Goal: Answer question/provide support: Share knowledge or assist other users

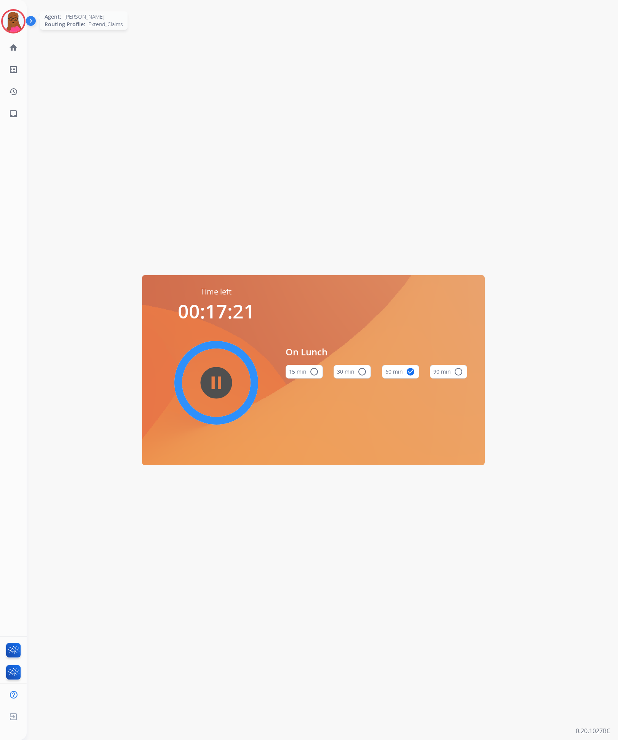
click at [8, 24] on img at bounding box center [13, 21] width 21 height 21
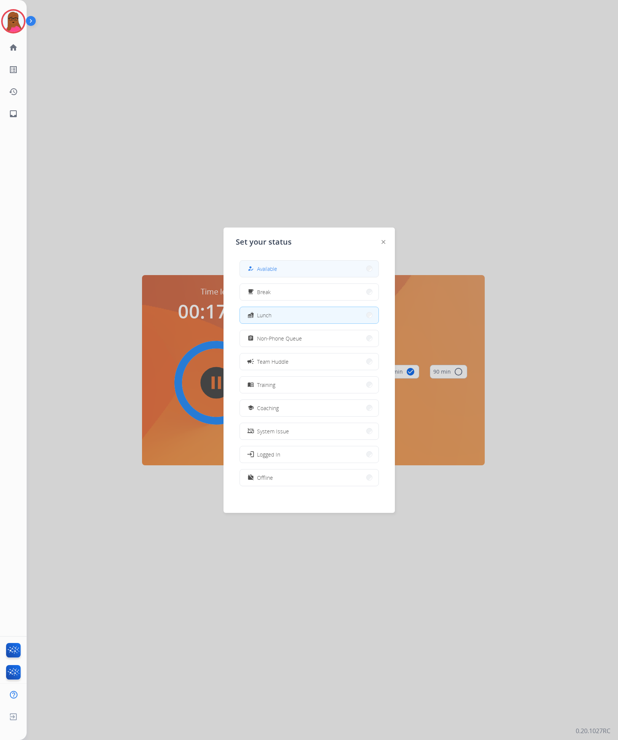
click at [319, 270] on button "how_to_reg Available" at bounding box center [309, 269] width 139 height 16
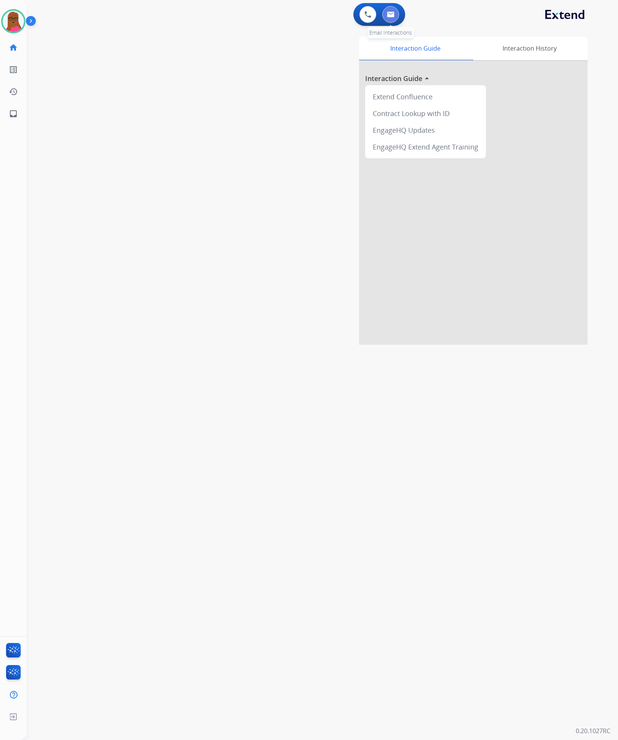
click at [392, 15] on img at bounding box center [391, 14] width 8 height 6
select select "**********"
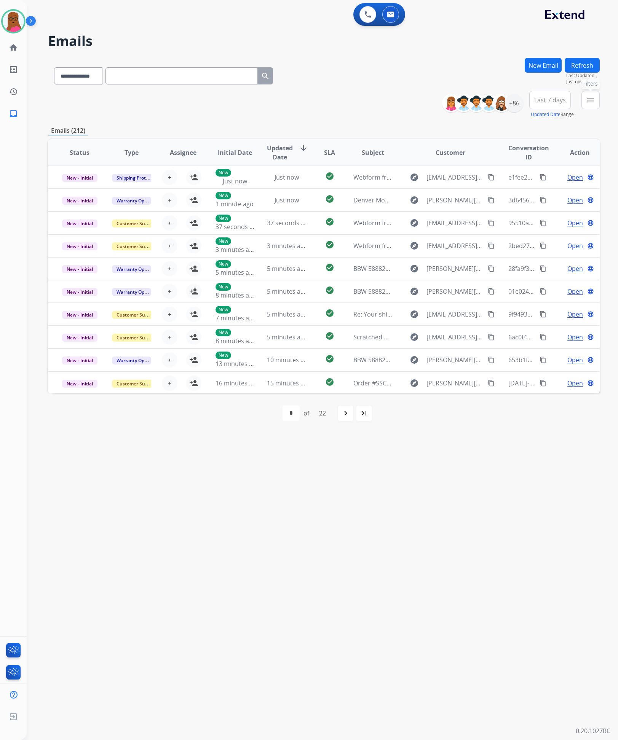
click at [595, 101] on button "menu Filters" at bounding box center [590, 100] width 18 height 18
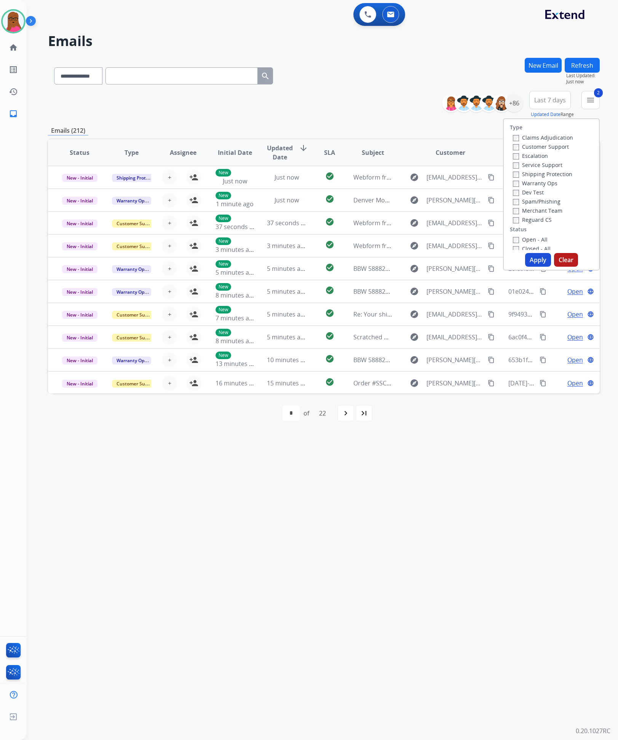
click at [538, 256] on button "Apply" at bounding box center [538, 260] width 26 height 14
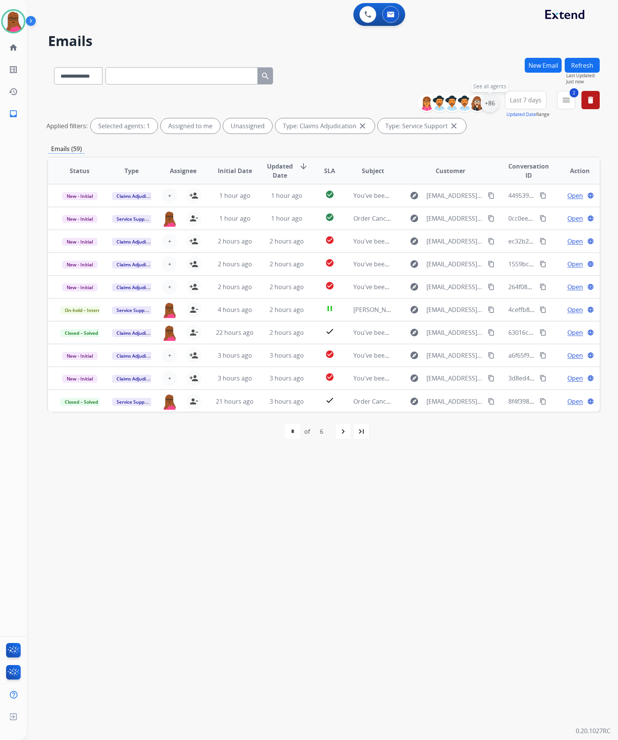
click at [493, 103] on div "+86" at bounding box center [489, 103] width 18 height 18
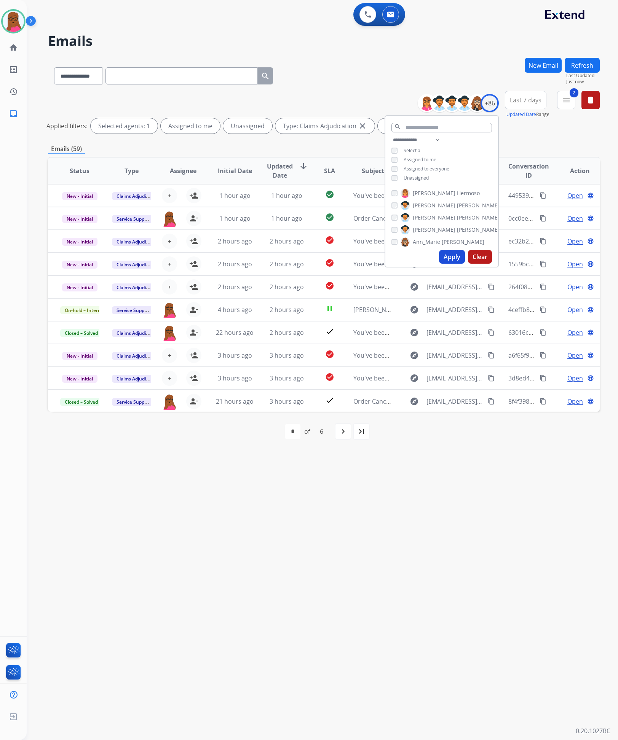
click at [396, 177] on div "Unassigned" at bounding box center [409, 178] width 37 height 6
click at [445, 259] on button "Apply" at bounding box center [452, 257] width 26 height 14
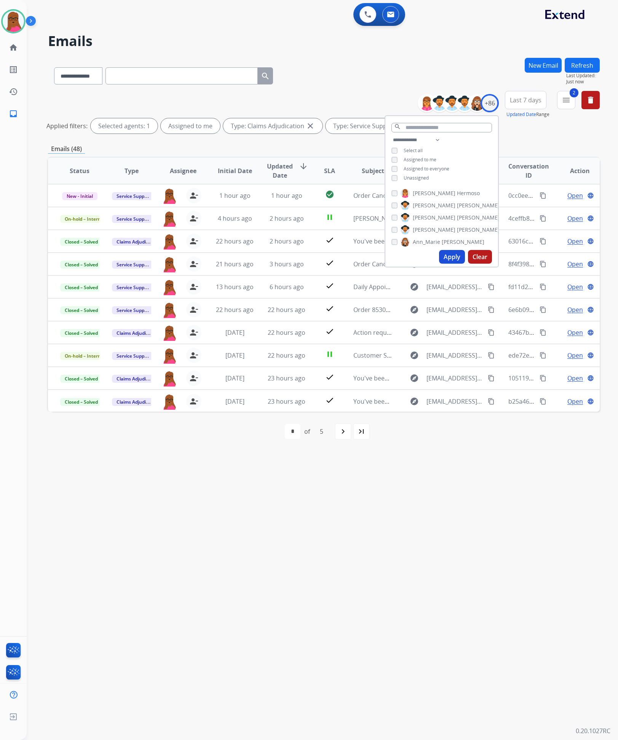
click at [402, 493] on div "**********" at bounding box center [313, 383] width 573 height 713
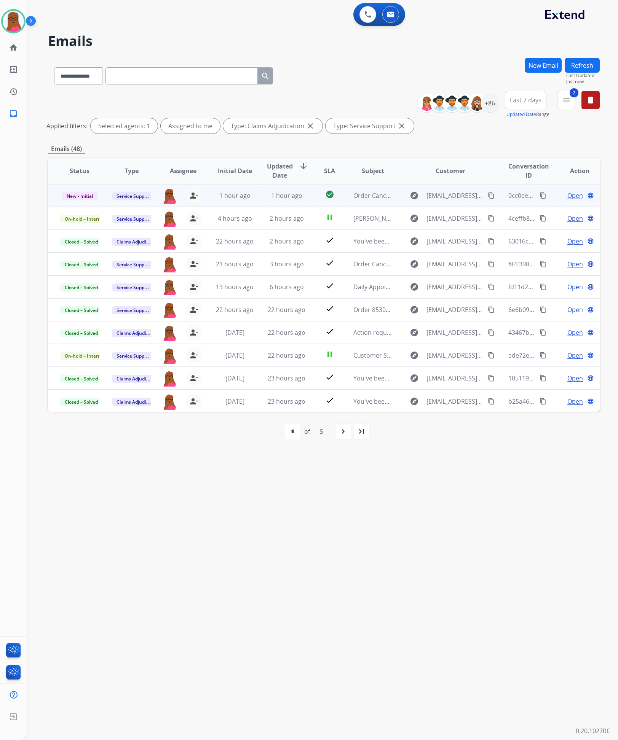
click at [566, 200] on td "Open language" at bounding box center [574, 195] width 52 height 23
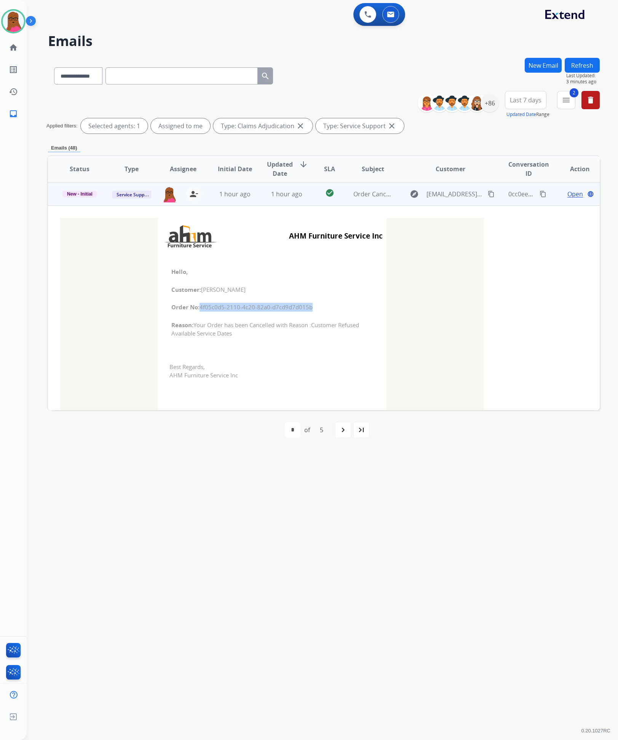
drag, startPoint x: 311, startPoint y: 307, endPoint x: 198, endPoint y: 305, distance: 113.4
click at [198, 305] on span "Order No: 4f05c0d5-2110-4c20-82a0-d7cd9d7d015b" at bounding box center [272, 307] width 202 height 9
copy span "4f05c0d5-2110-4c20-82a0-d7cd9d7d015b"
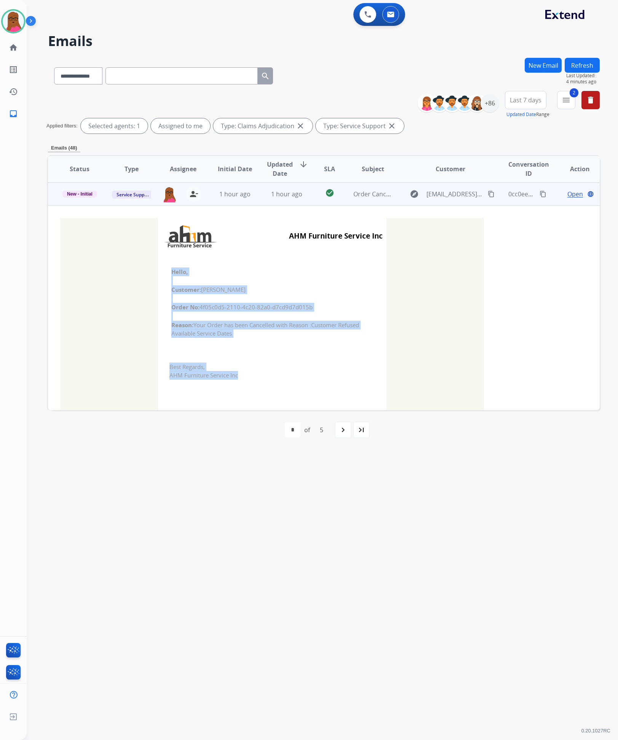
drag, startPoint x: 168, startPoint y: 274, endPoint x: 239, endPoint y: 374, distance: 122.3
click at [239, 374] on tbody "AHM Furniture Service Inc Hello, Customer: Hoang Nguyen Order No: 4f05c0d5-2110…" at bounding box center [272, 322] width 228 height 208
copy tbody "Hello, Customer: Hoang Nguyen Order No: 4f05c0d5-2110-4c20-82a0-d7cd9d7d015b Re…"
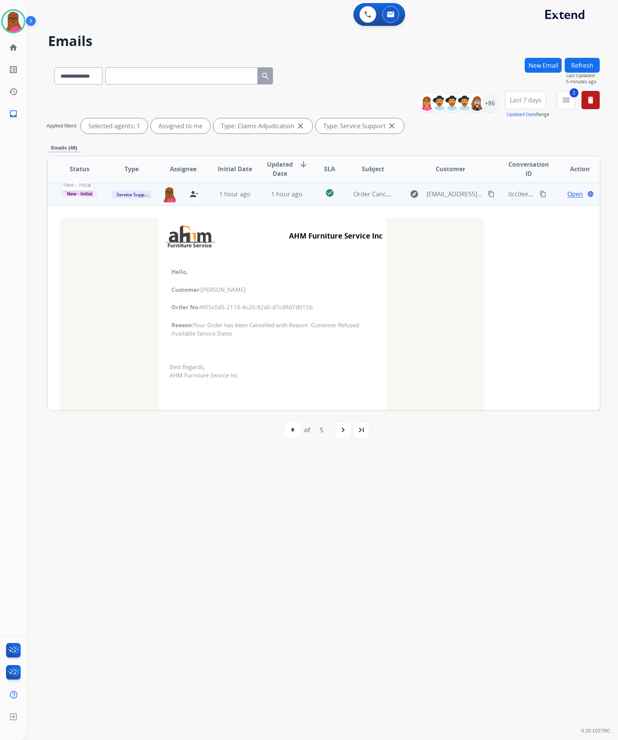
click at [81, 196] on span "New - Initial" at bounding box center [79, 194] width 35 height 7
click at [121, 261] on p "Closed – Solved" at bounding box center [117, 265] width 42 height 11
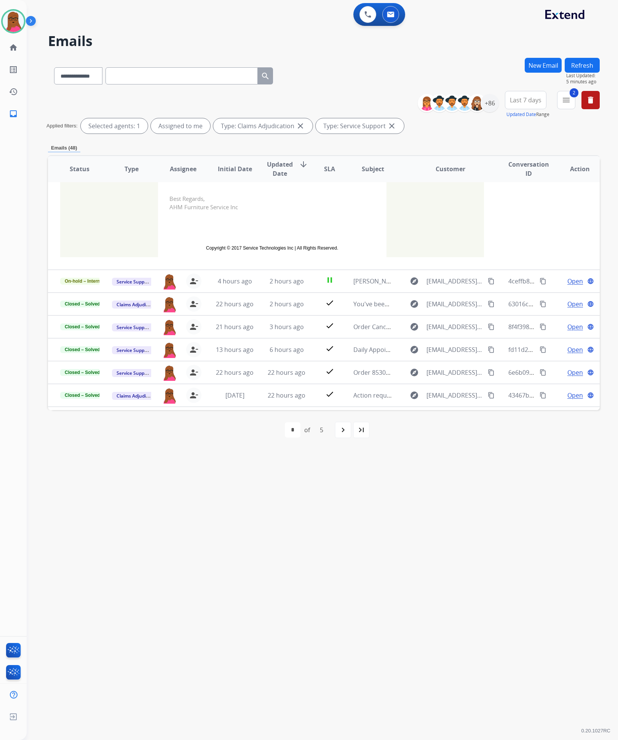
scroll to position [171, 0]
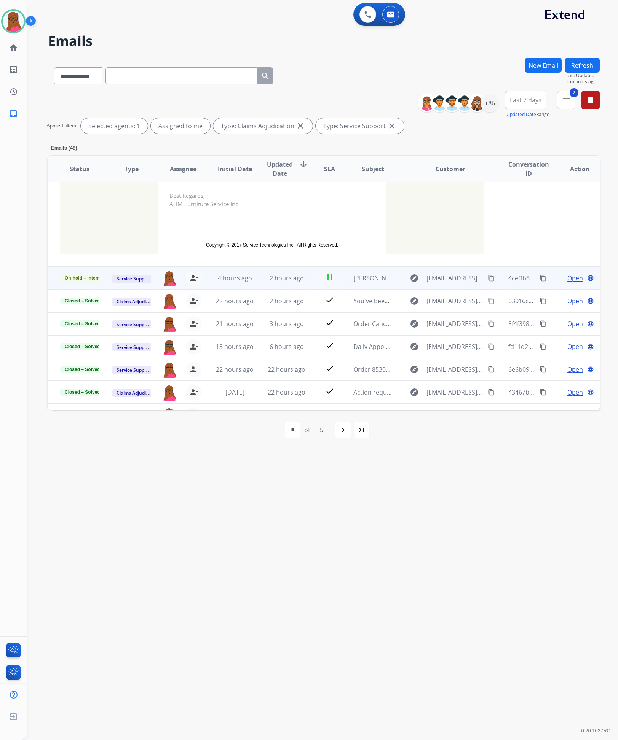
click at [572, 280] on span "Open" at bounding box center [575, 278] width 16 height 9
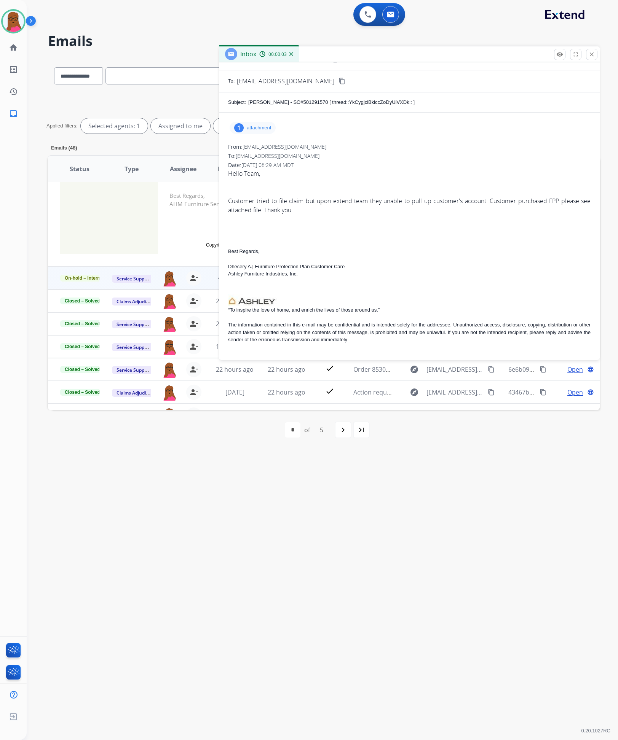
scroll to position [0, 0]
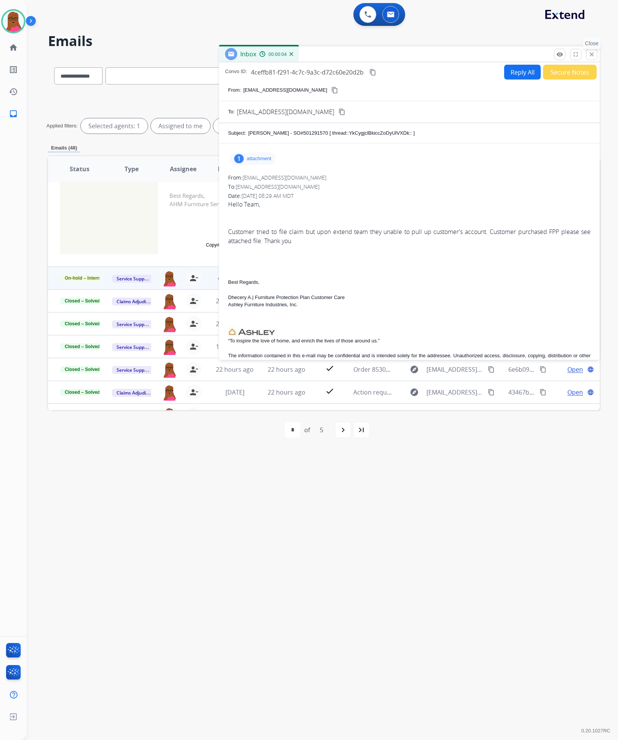
click at [588, 57] on mat-icon "close" at bounding box center [591, 54] width 7 height 7
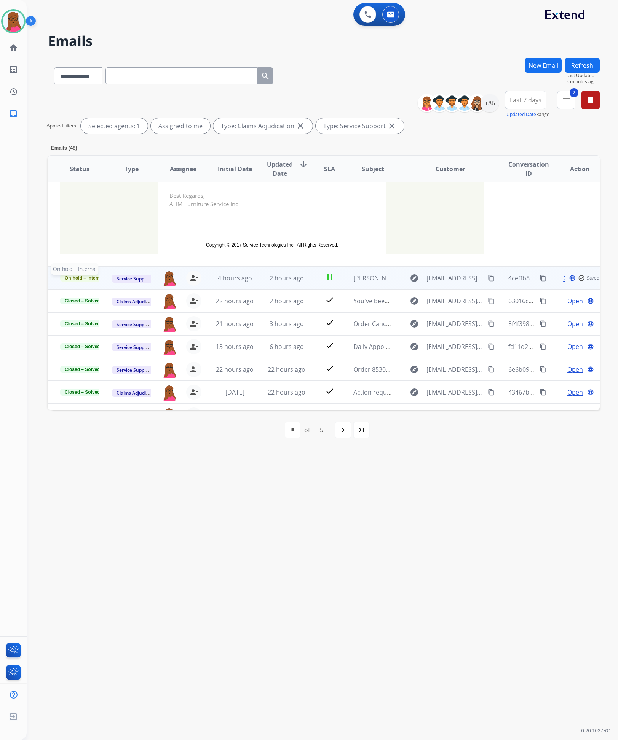
click at [93, 279] on span "On-hold – Internal" at bounding box center [84, 278] width 48 height 7
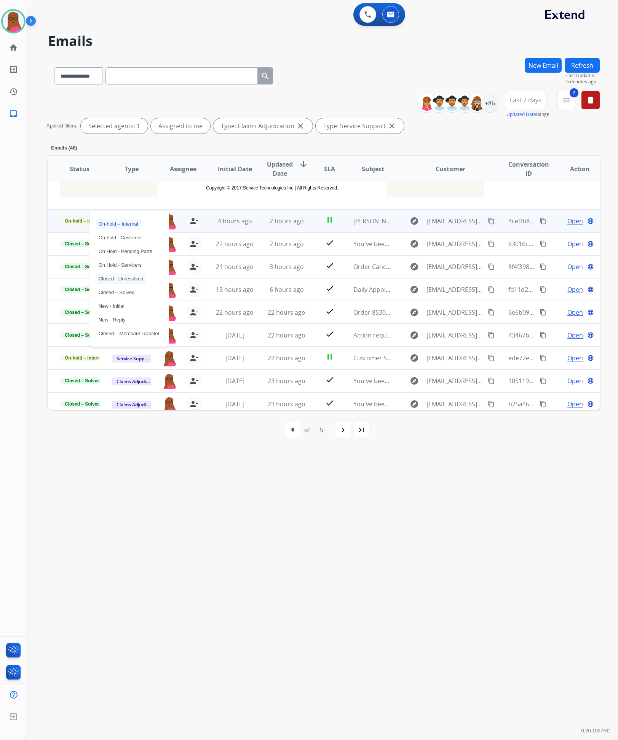
scroll to position [233, 0]
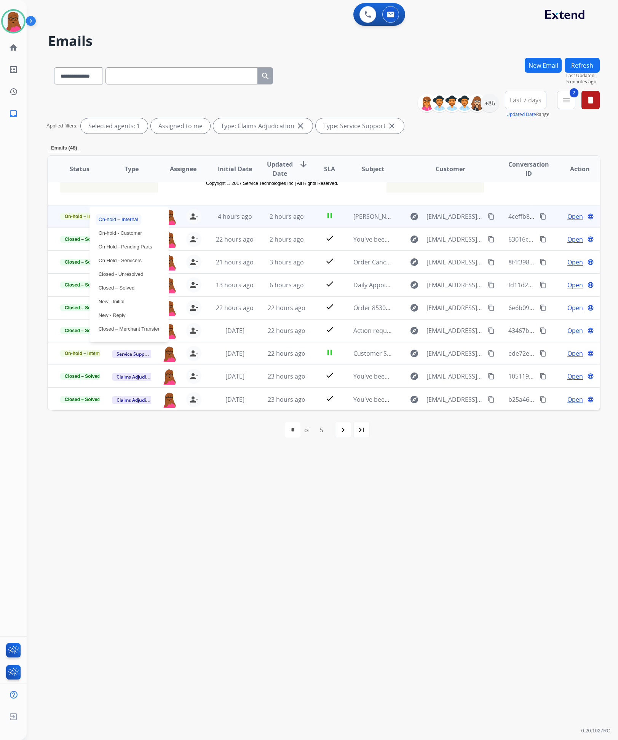
click at [135, 302] on div "On-hold – Internal On-hold - Customer On Hold - Pending Parts On Hold - Service…" at bounding box center [128, 274] width 79 height 135
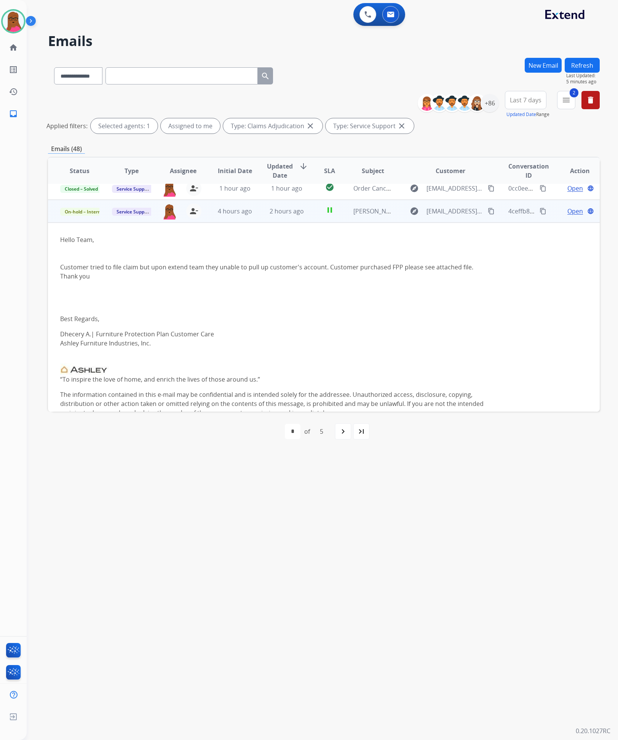
scroll to position [0, 0]
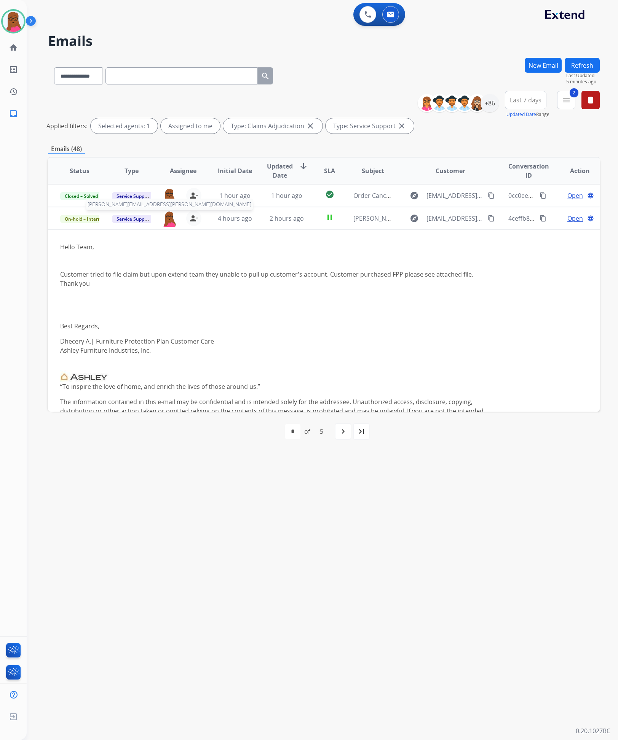
click at [167, 219] on img at bounding box center [169, 219] width 15 height 16
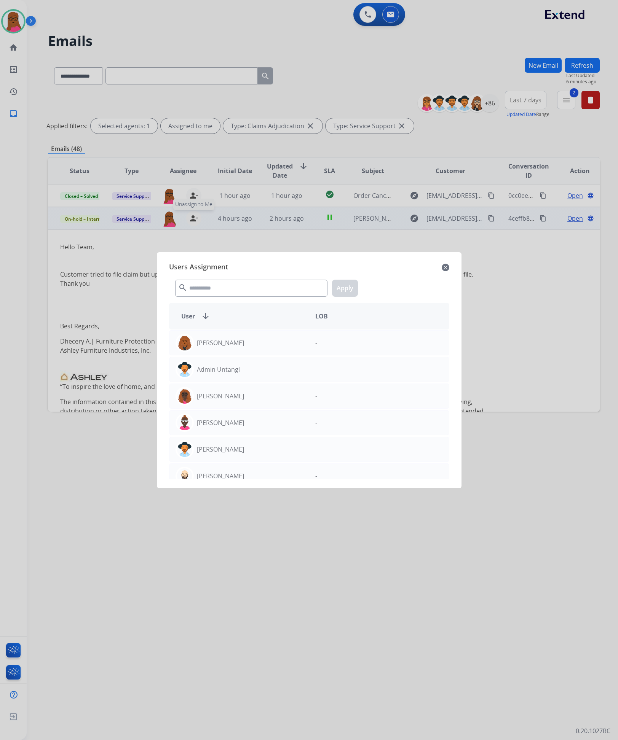
click at [444, 268] on mat-icon "close" at bounding box center [445, 267] width 8 height 9
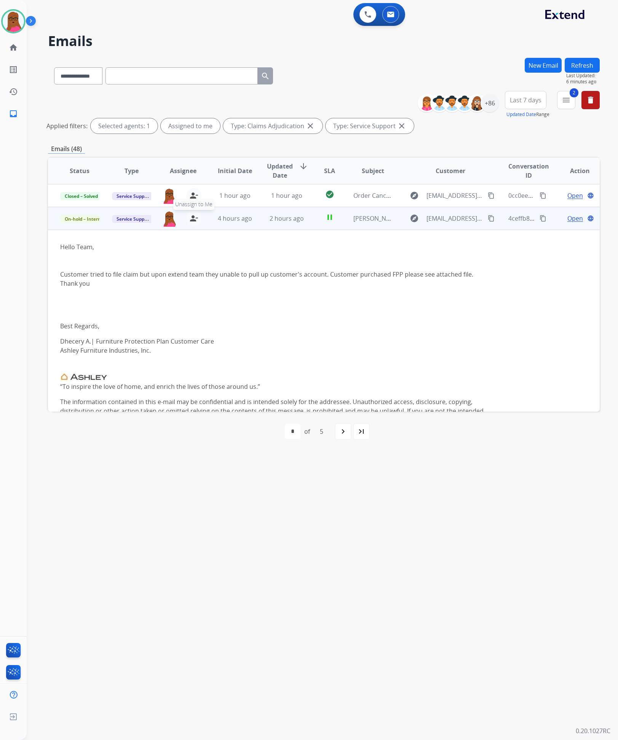
click at [190, 219] on mat-icon "person_remove" at bounding box center [193, 218] width 9 height 9
click at [144, 217] on span "Service Support" at bounding box center [133, 219] width 43 height 8
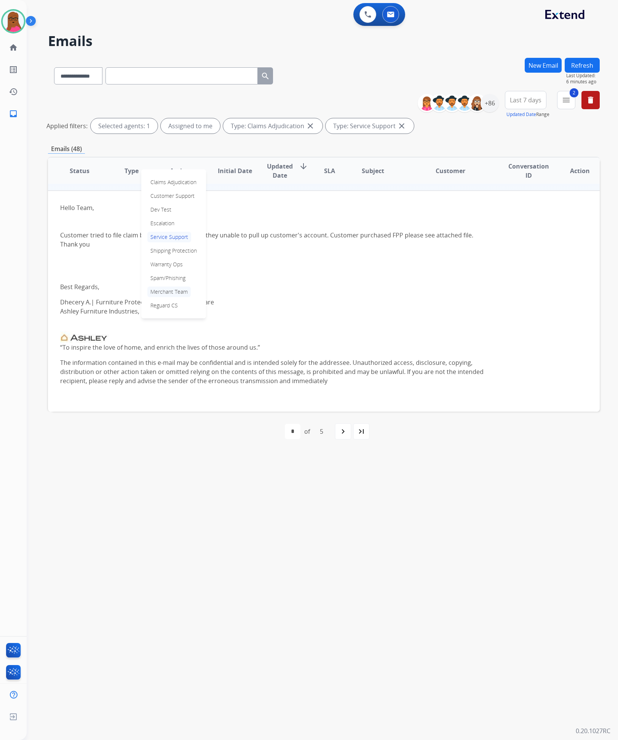
scroll to position [57, 0]
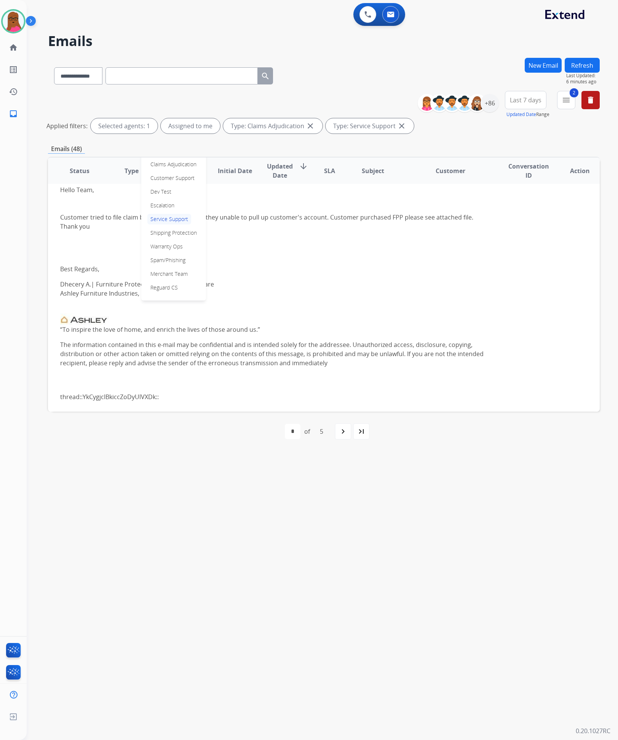
click at [169, 248] on p "Warranty Ops" at bounding box center [166, 246] width 38 height 11
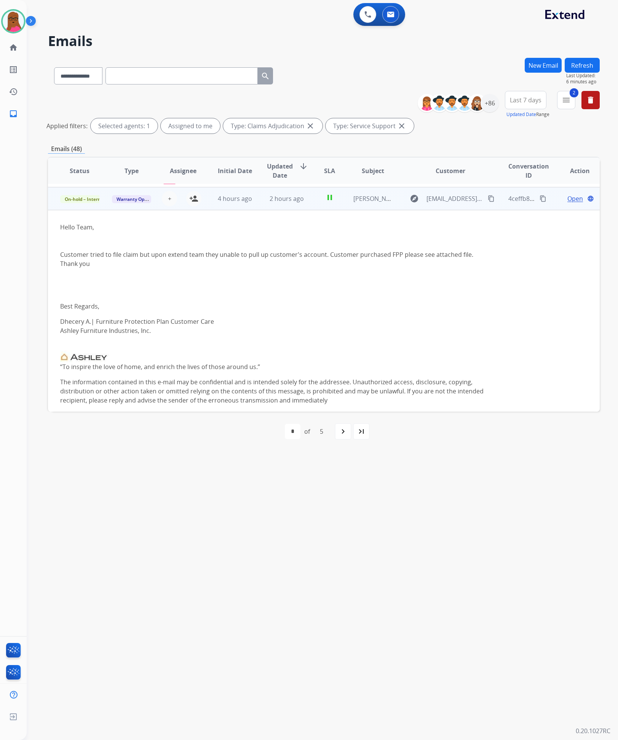
scroll to position [0, 0]
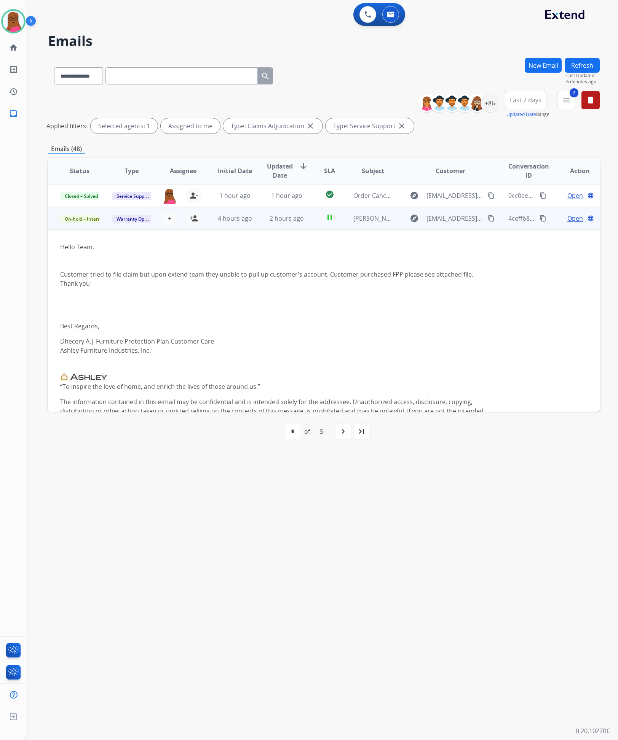
click at [539, 217] on mat-icon "content_copy" at bounding box center [542, 218] width 7 height 7
click at [579, 69] on button "Refresh" at bounding box center [581, 65] width 35 height 15
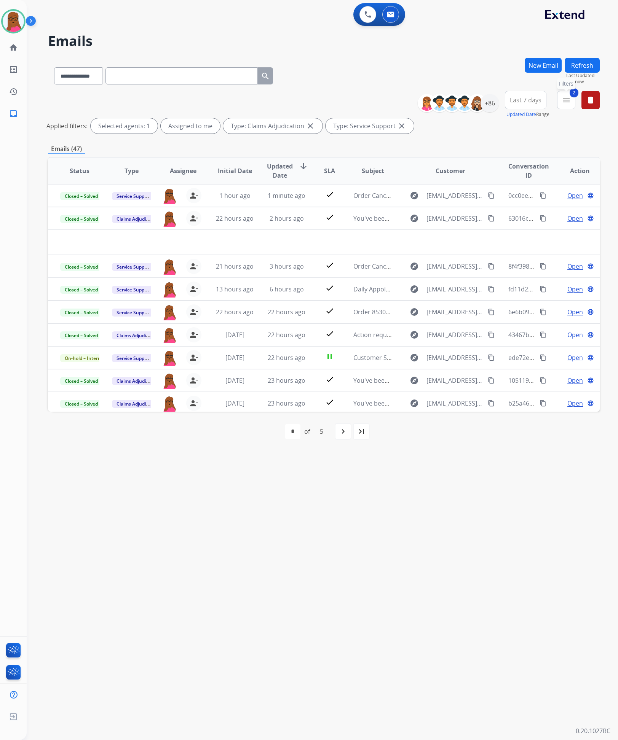
click at [574, 97] on button "2 menu Filters" at bounding box center [566, 100] width 18 height 18
click at [491, 137] on label "Claims Adjudication" at bounding box center [518, 137] width 60 height 7
click at [538, 259] on button "Clear" at bounding box center [541, 260] width 24 height 14
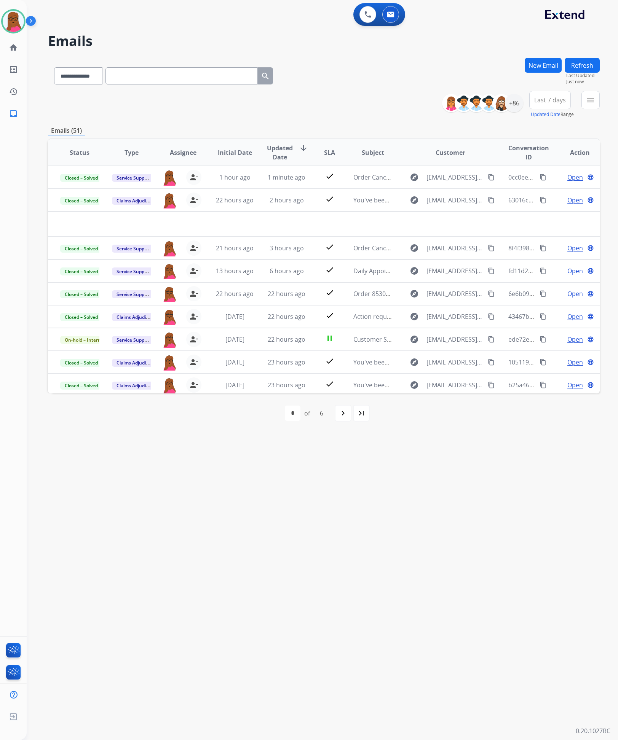
click at [131, 76] on input "text" at bounding box center [181, 75] width 152 height 17
paste input "**********"
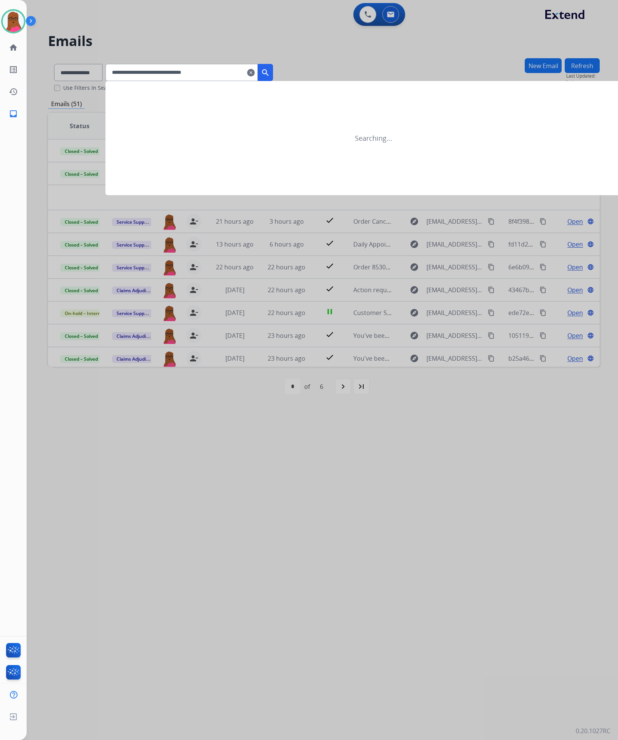
type input "**********"
click at [270, 71] on mat-icon "search" at bounding box center [265, 72] width 9 height 9
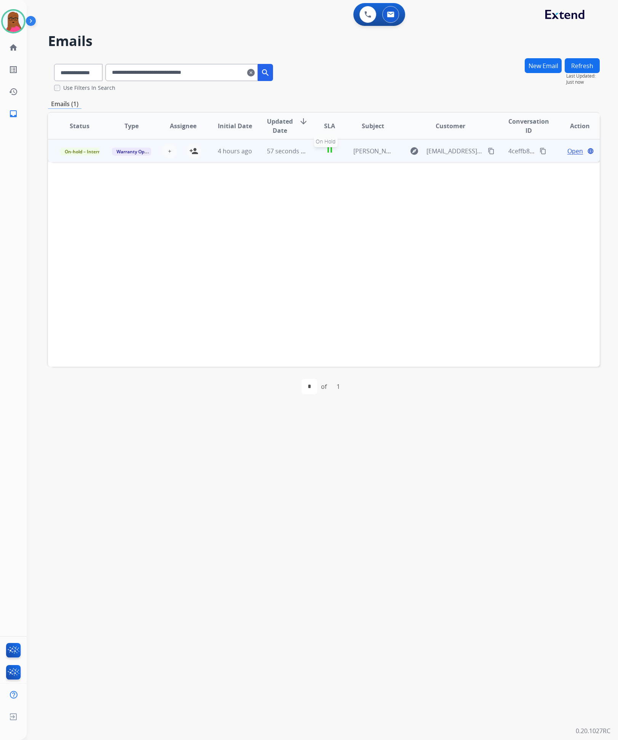
click at [325, 148] on mat-icon "pause" at bounding box center [329, 149] width 9 height 9
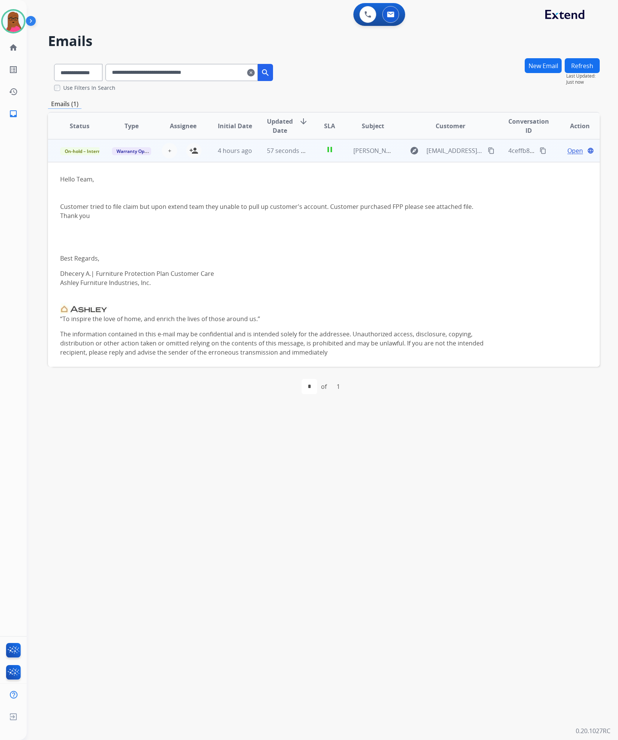
click at [571, 153] on span "Open" at bounding box center [575, 150] width 16 height 9
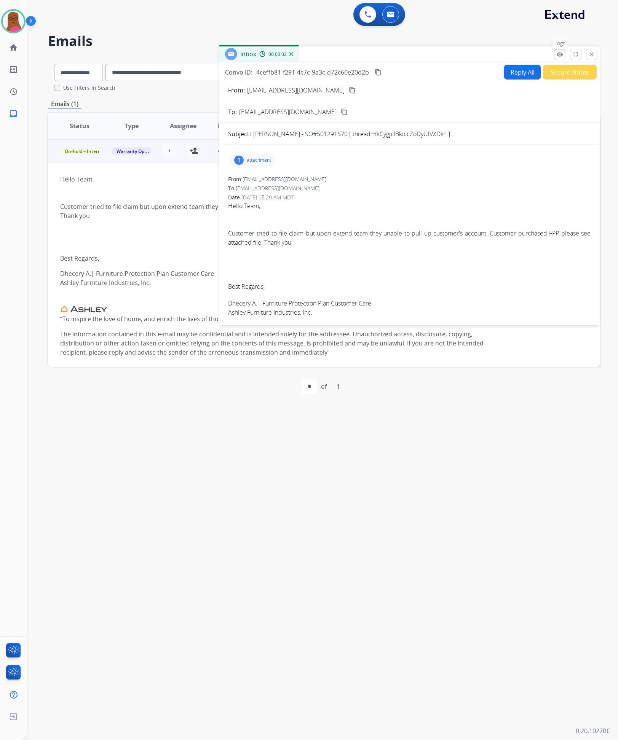
click at [559, 53] on mat-icon "remove_red_eye" at bounding box center [559, 54] width 7 height 7
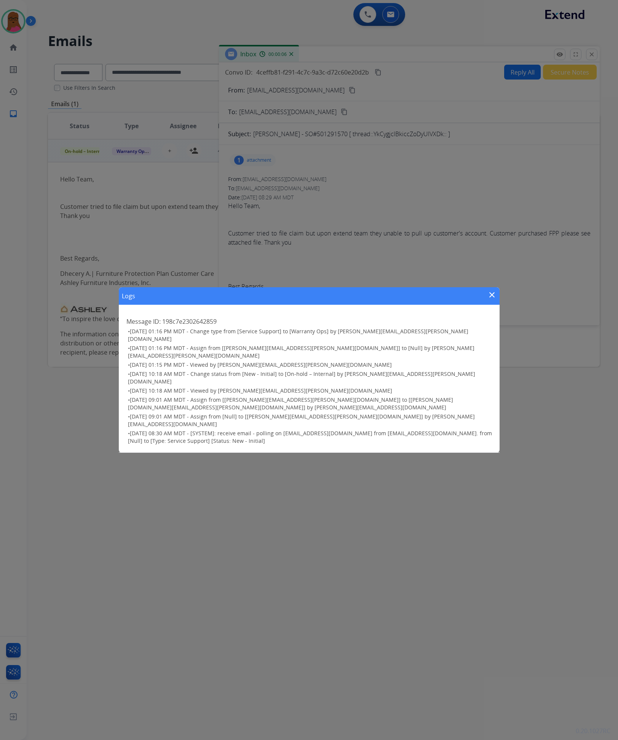
click at [493, 299] on mat-icon "close" at bounding box center [491, 294] width 9 height 9
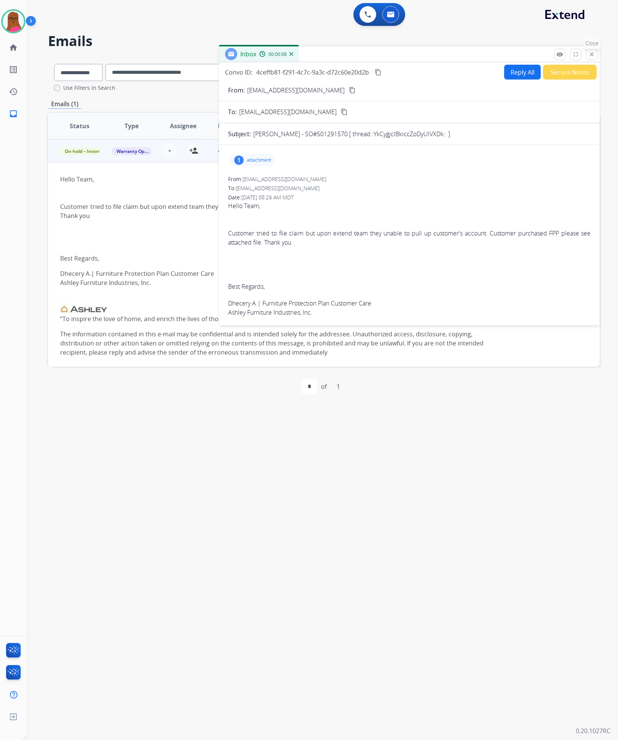
click at [589, 59] on button "close Close" at bounding box center [591, 54] width 11 height 11
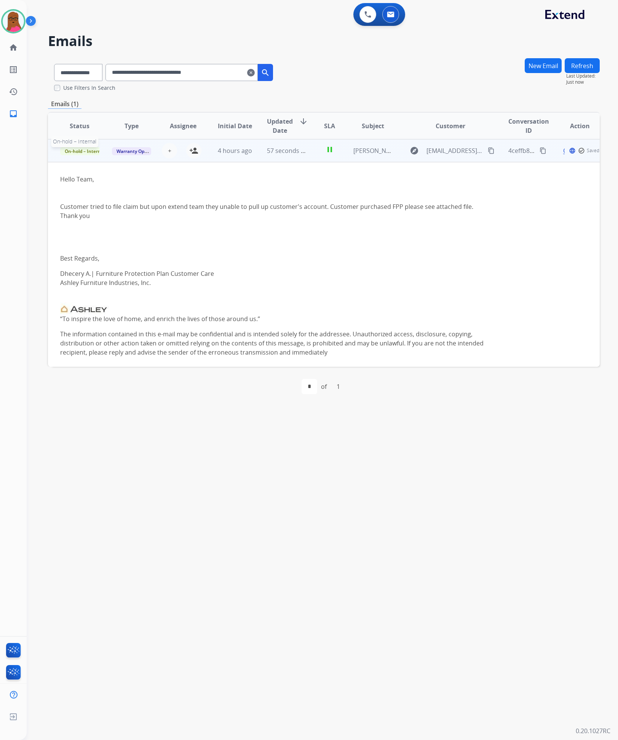
click at [88, 152] on span "On-hold – Internal" at bounding box center [84, 151] width 49 height 8
click at [128, 233] on p "New - Initial" at bounding box center [113, 236] width 34 height 11
click at [174, 445] on div "**********" at bounding box center [313, 383] width 573 height 713
click at [582, 68] on button "Refresh" at bounding box center [581, 65] width 35 height 15
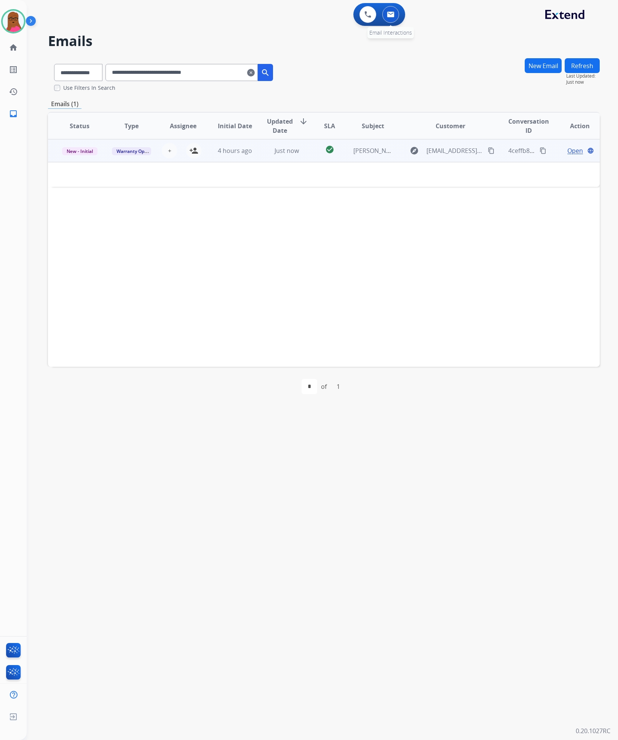
click at [392, 16] on img at bounding box center [391, 14] width 8 height 6
click at [255, 75] on mat-icon "clear" at bounding box center [251, 72] width 8 height 9
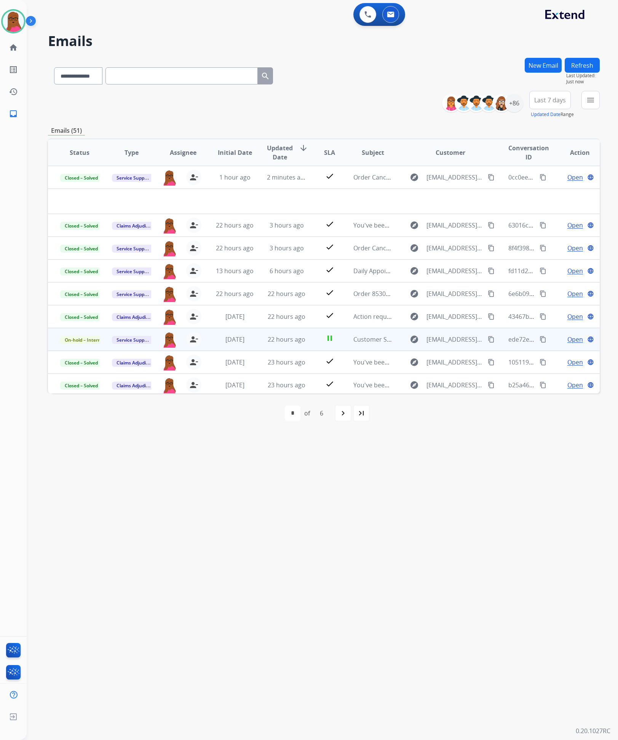
click at [567, 340] on span "Open" at bounding box center [575, 339] width 16 height 9
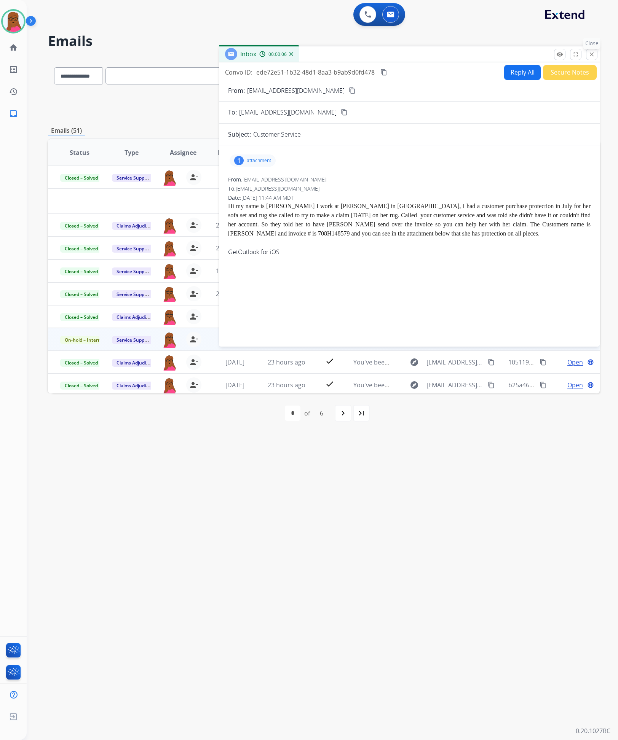
click at [589, 57] on button "close Close" at bounding box center [591, 54] width 11 height 11
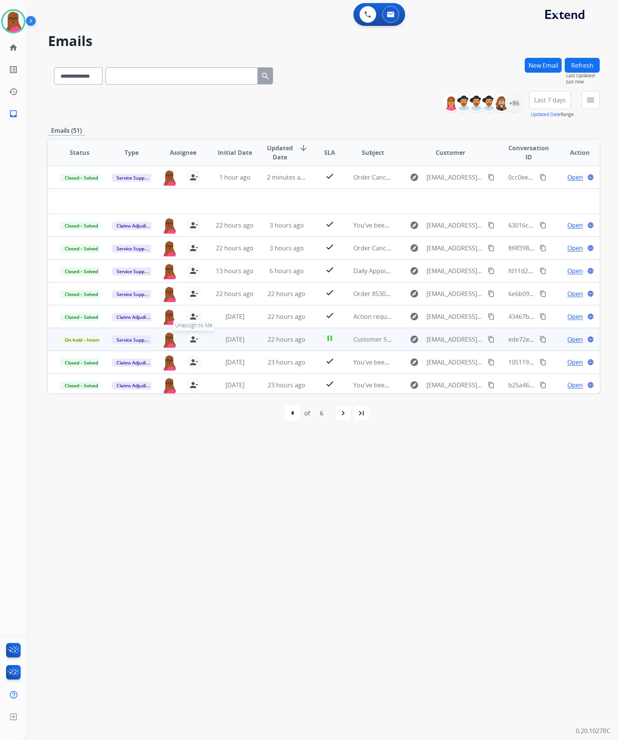
click at [190, 341] on mat-icon "person_remove" at bounding box center [193, 339] width 9 height 9
click at [128, 341] on span "Service Support" at bounding box center [133, 340] width 43 height 8
click at [78, 337] on span "On-hold – Internal" at bounding box center [84, 340] width 49 height 8
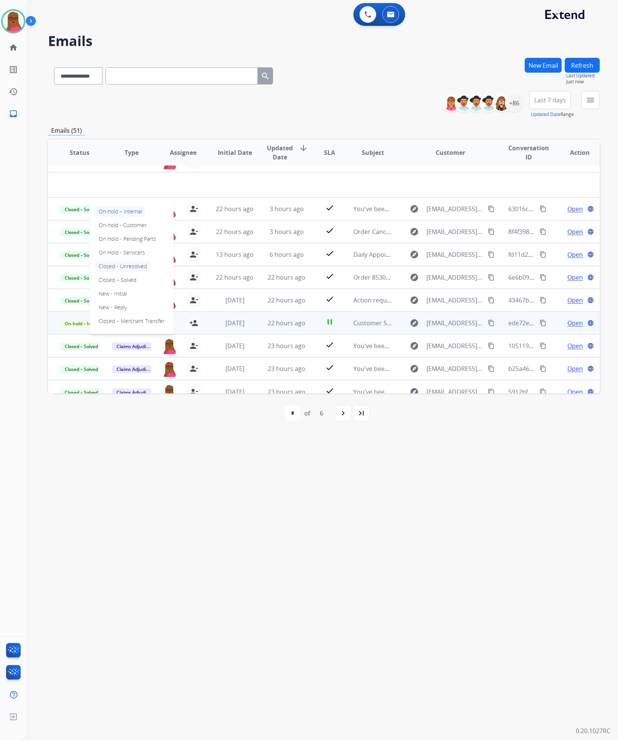
scroll to position [25, 0]
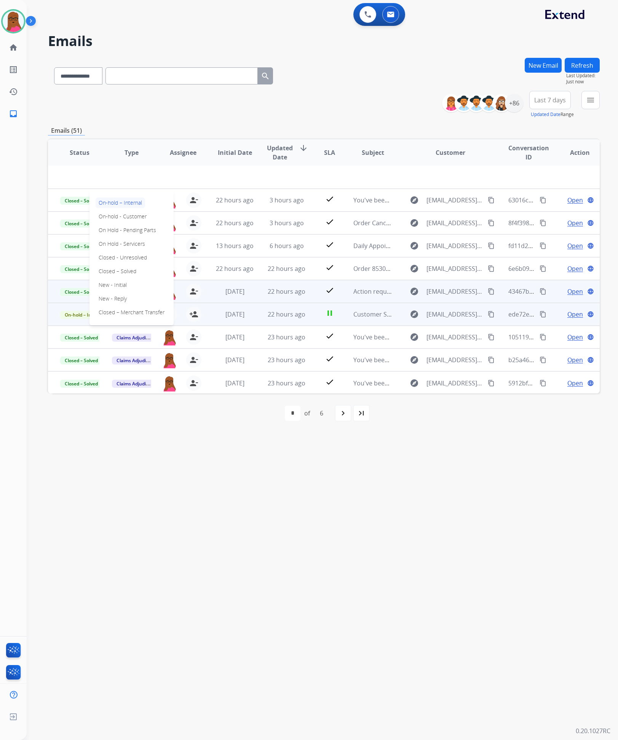
click at [108, 285] on p "New - Initial" at bounding box center [113, 285] width 34 height 11
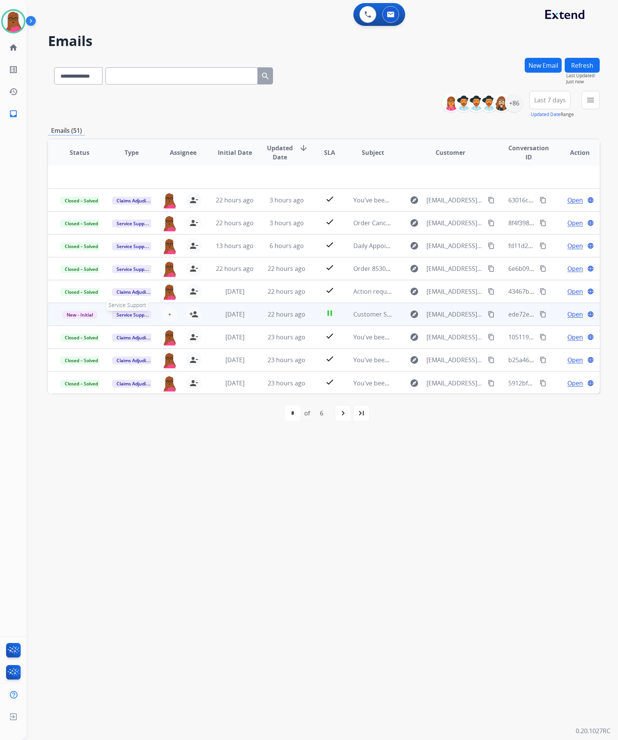
click at [143, 314] on span "Service Support" at bounding box center [133, 315] width 43 height 8
click at [175, 274] on p "Warranty Ops" at bounding box center [166, 271] width 38 height 11
click at [567, 313] on span "Open" at bounding box center [575, 314] width 16 height 9
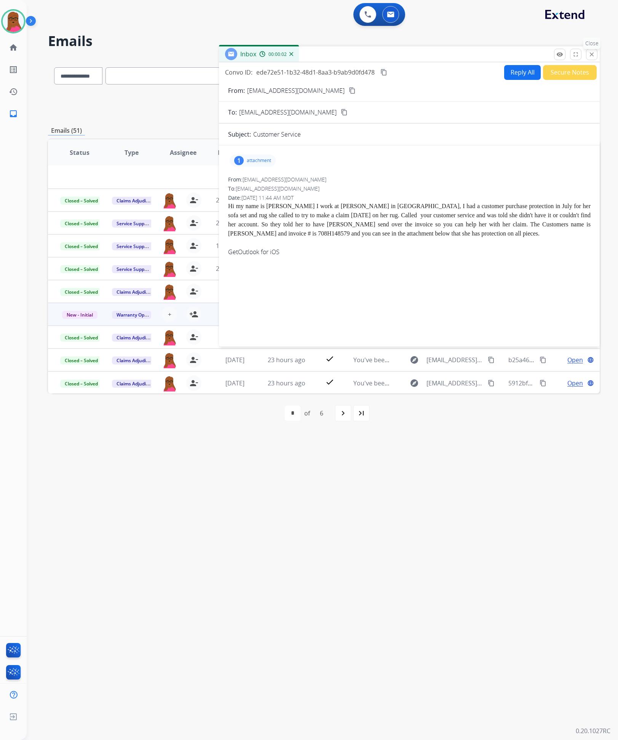
click at [593, 53] on mat-icon "close" at bounding box center [591, 54] width 7 height 7
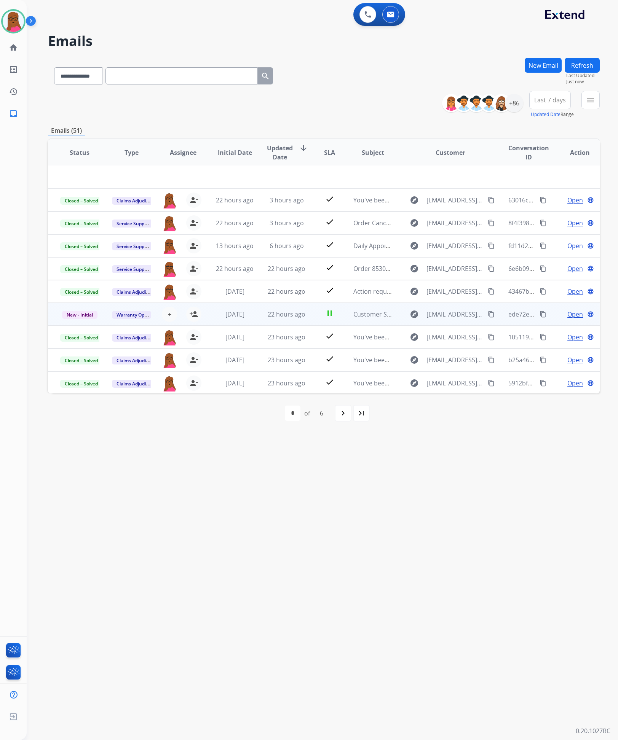
click at [539, 314] on mat-icon "content_copy" at bounding box center [542, 314] width 7 height 7
click at [174, 71] on input "text" at bounding box center [181, 75] width 152 height 17
paste input "**********"
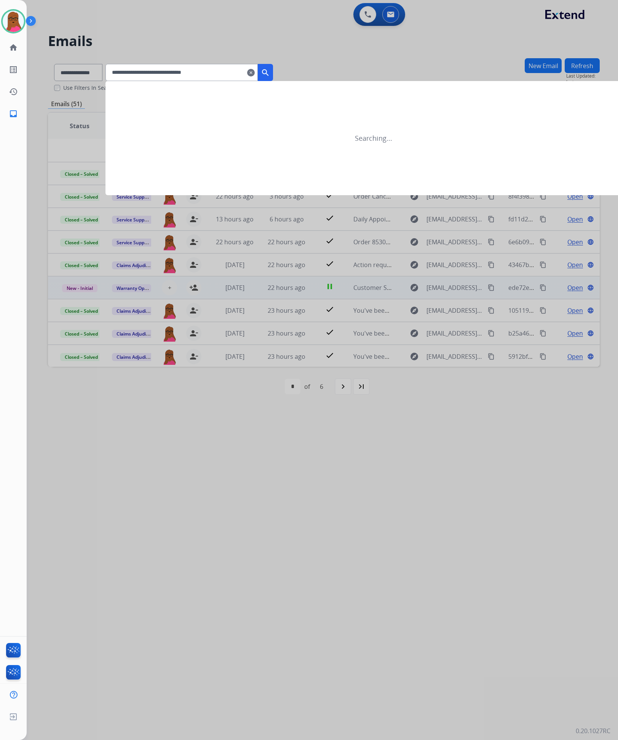
type input "**********"
click at [270, 73] on mat-icon "search" at bounding box center [265, 72] width 9 height 9
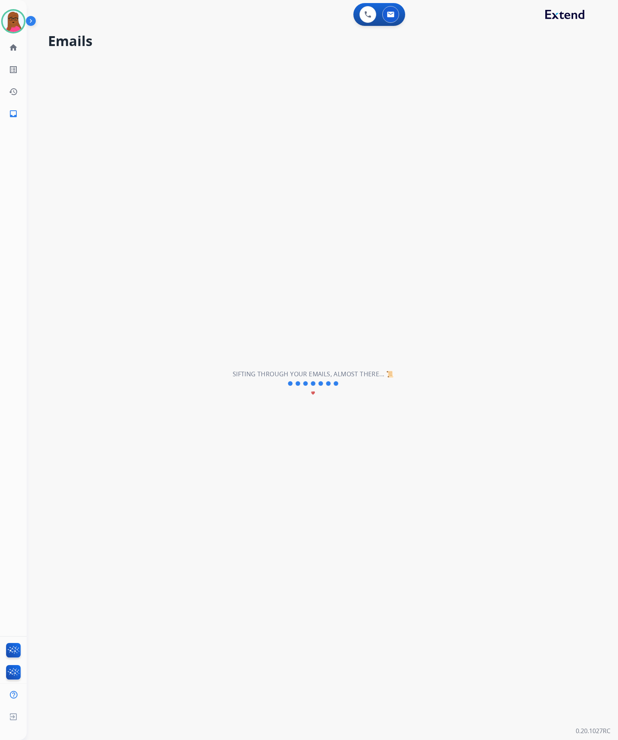
scroll to position [0, 0]
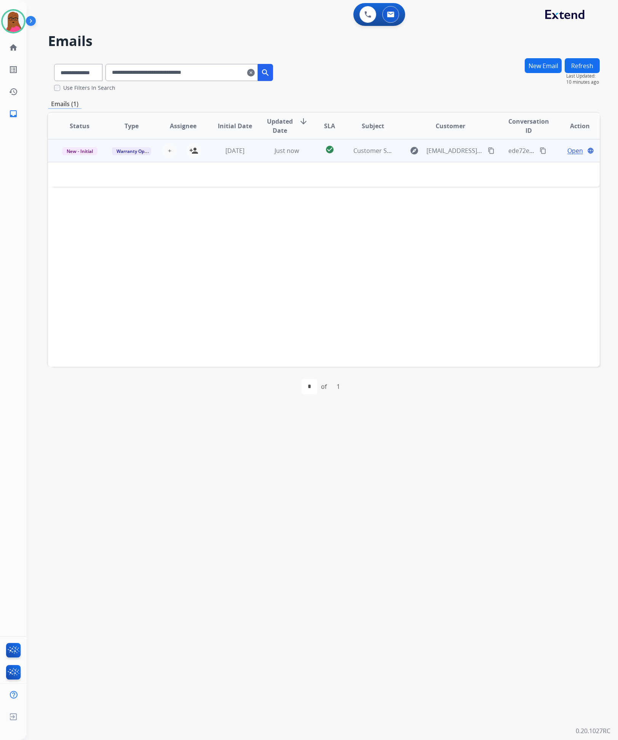
click at [255, 71] on mat-icon "clear" at bounding box center [251, 72] width 8 height 9
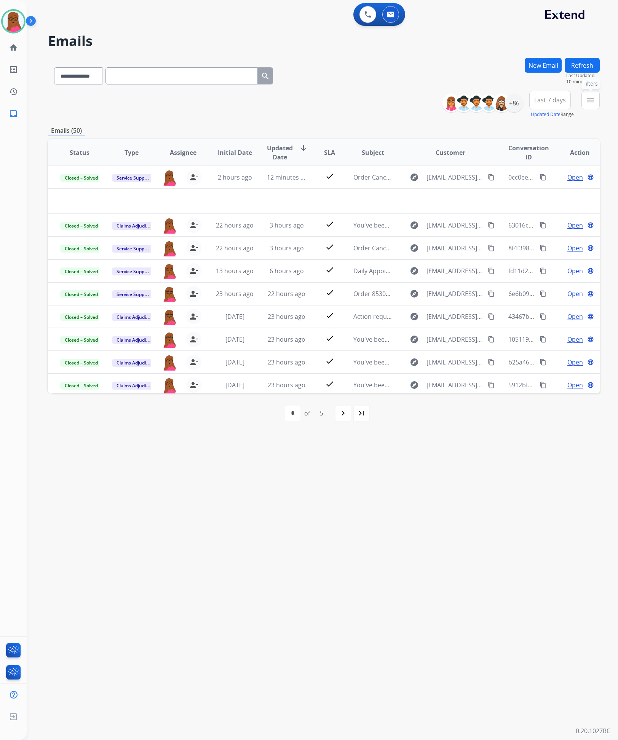
click at [587, 103] on mat-icon "menu" at bounding box center [590, 100] width 9 height 9
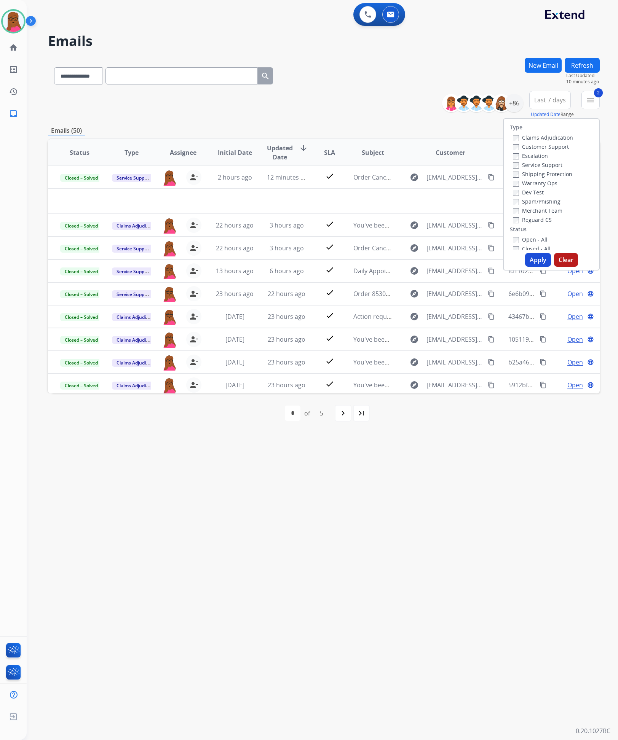
drag, startPoint x: 530, startPoint y: 257, endPoint x: 532, endPoint y: 251, distance: 6.4
click at [531, 257] on button "Apply" at bounding box center [538, 260] width 26 height 14
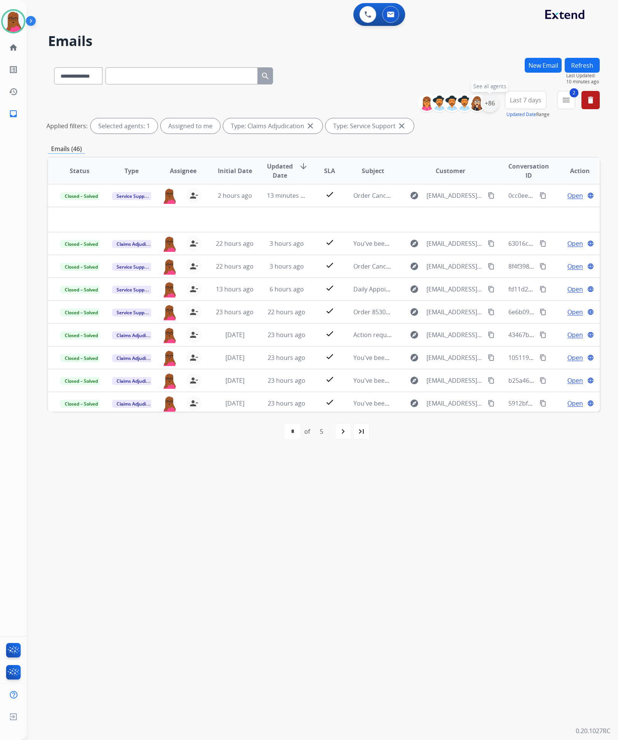
click at [492, 104] on div "+86" at bounding box center [489, 103] width 18 height 18
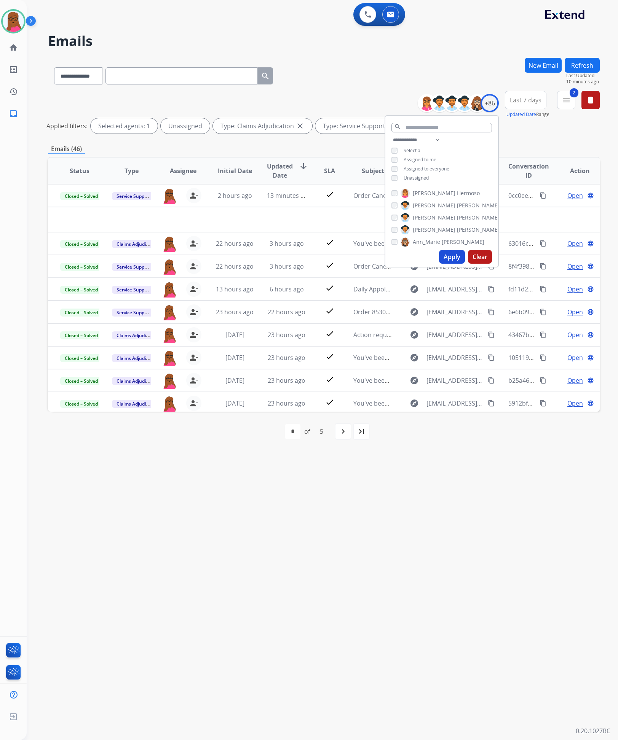
click at [450, 255] on button "Apply" at bounding box center [452, 257] width 26 height 14
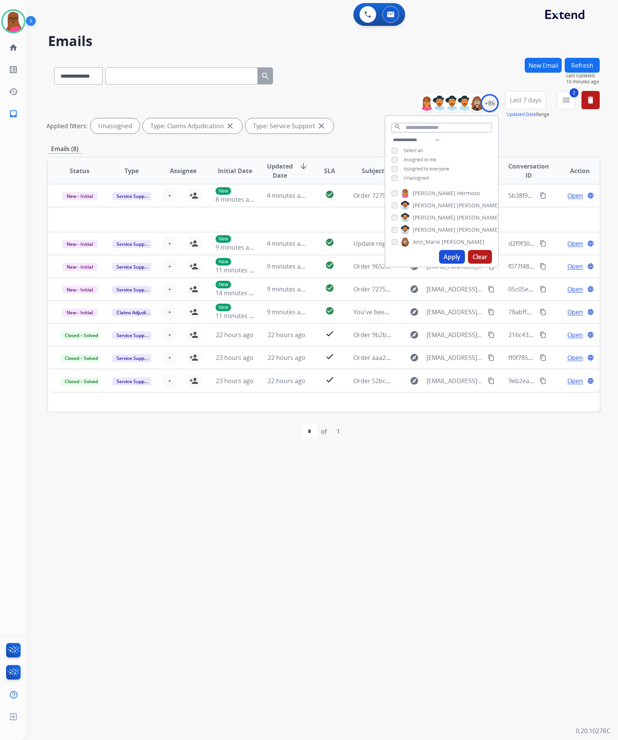
click at [421, 486] on div "**********" at bounding box center [313, 383] width 573 height 713
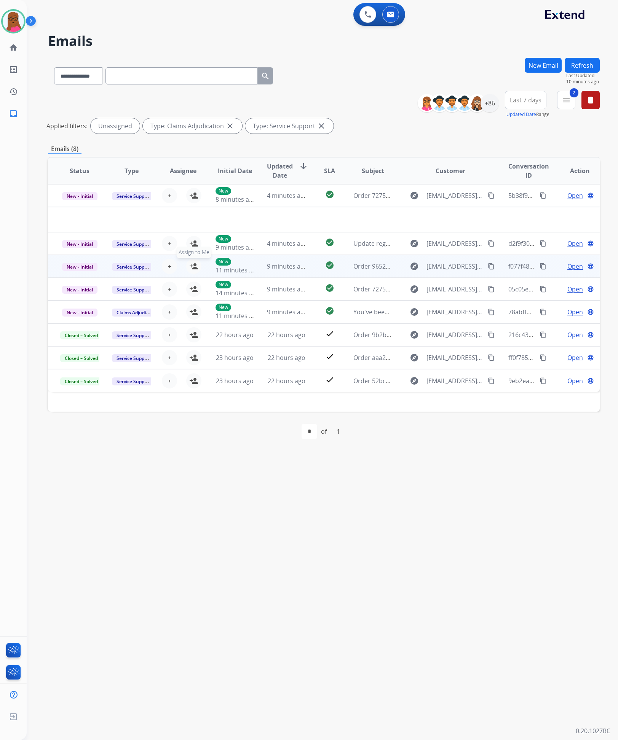
click at [191, 267] on mat-icon "person_add" at bounding box center [193, 266] width 9 height 9
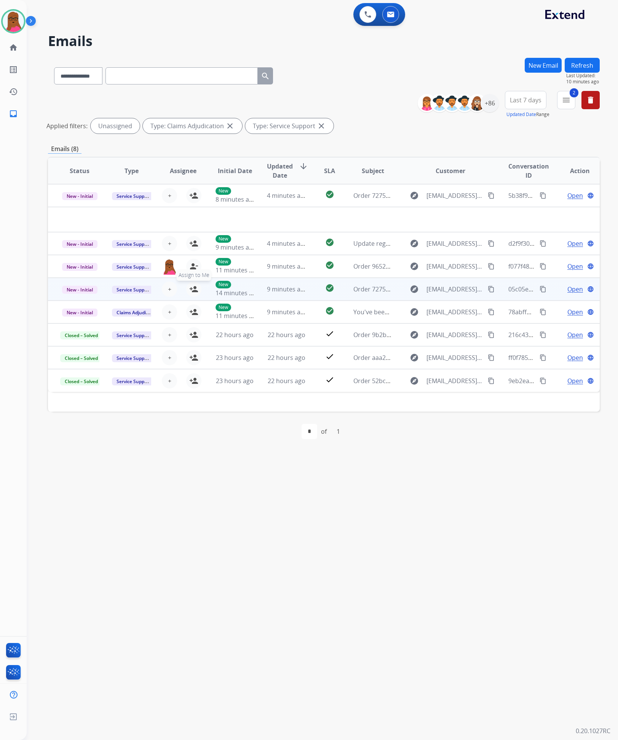
click at [193, 290] on mat-icon "person_add" at bounding box center [193, 289] width 9 height 9
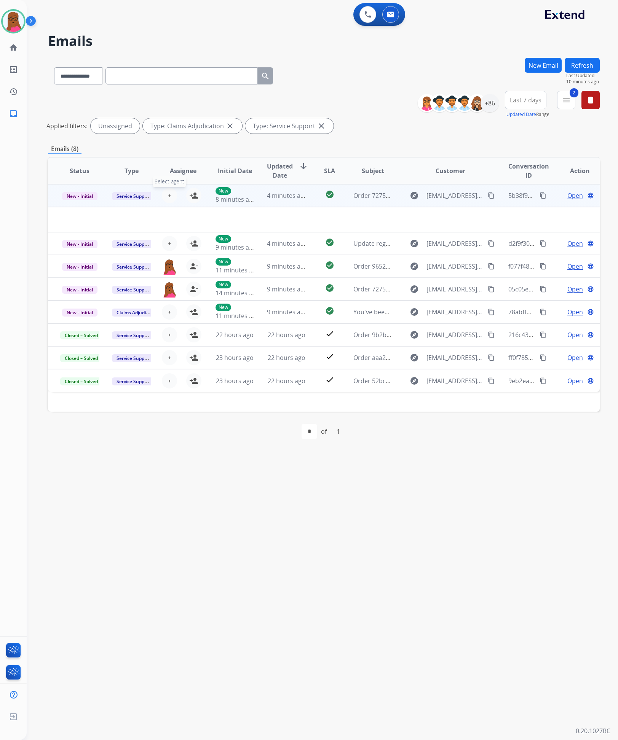
click at [168, 195] on span "+" at bounding box center [169, 195] width 3 height 9
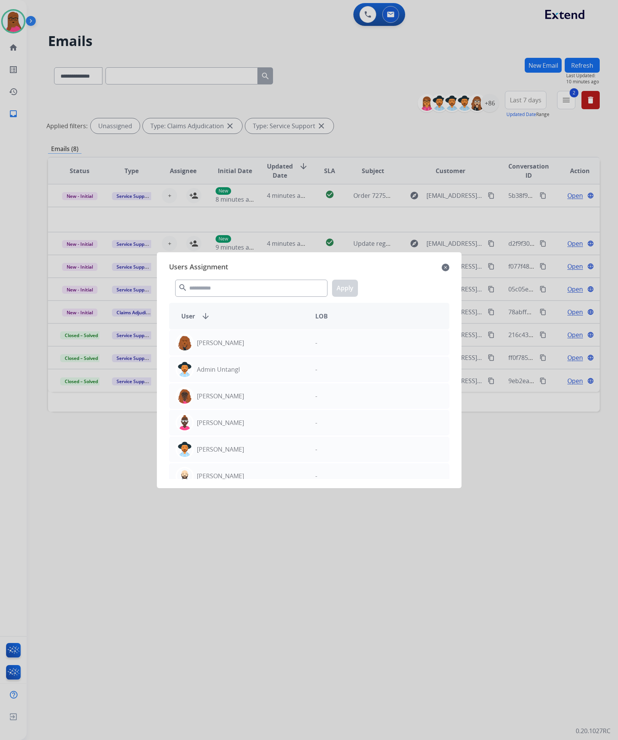
click at [446, 266] on mat-icon "close" at bounding box center [445, 267] width 8 height 9
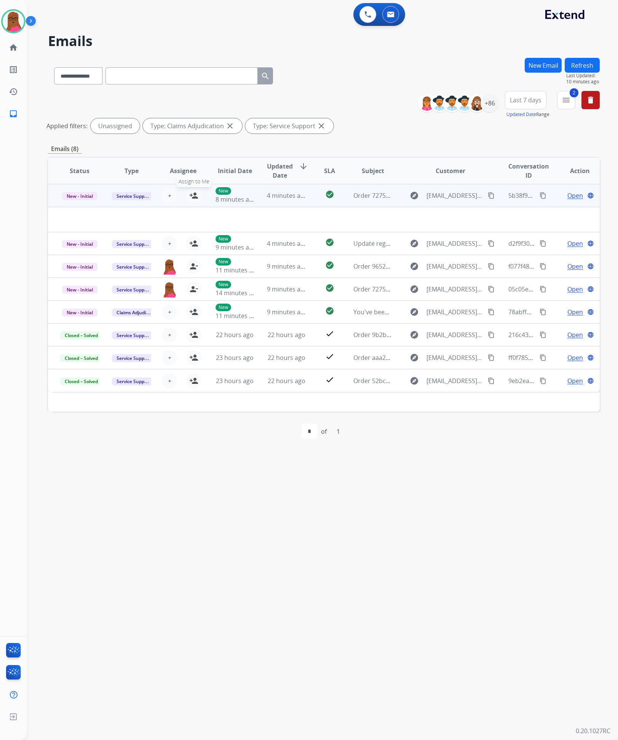
click at [193, 195] on mat-icon "person_add" at bounding box center [193, 195] width 9 height 9
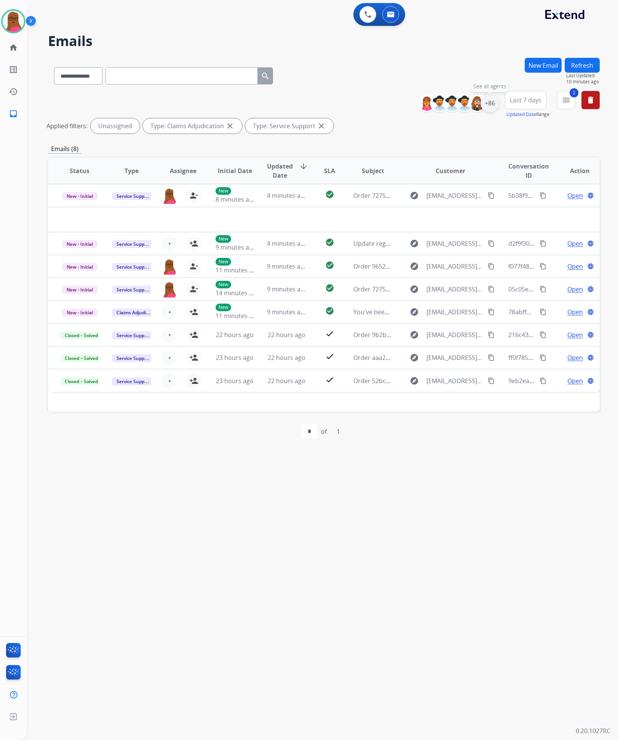
click at [489, 102] on div "+86" at bounding box center [489, 103] width 18 height 18
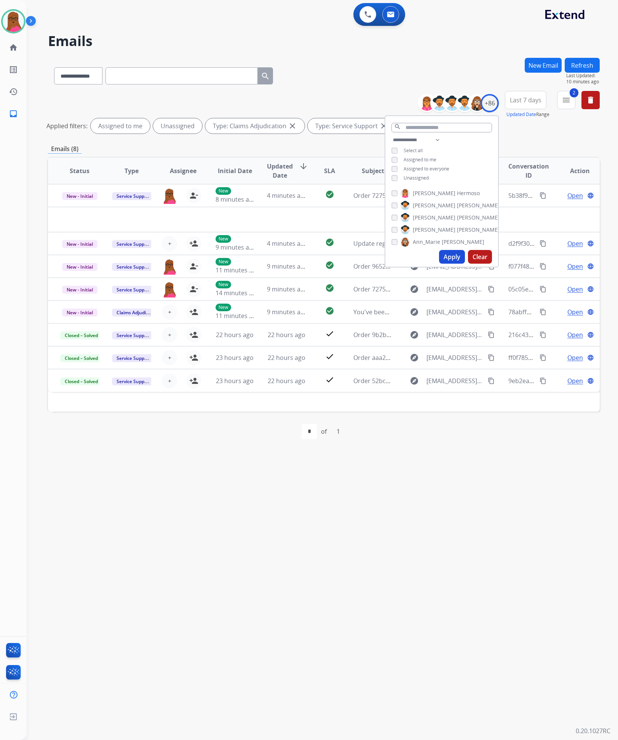
click at [391, 174] on div "**********" at bounding box center [441, 159] width 113 height 49
click at [449, 249] on div "Apply Clear" at bounding box center [441, 257] width 113 height 20
click at [449, 256] on button "Apply" at bounding box center [452, 257] width 26 height 14
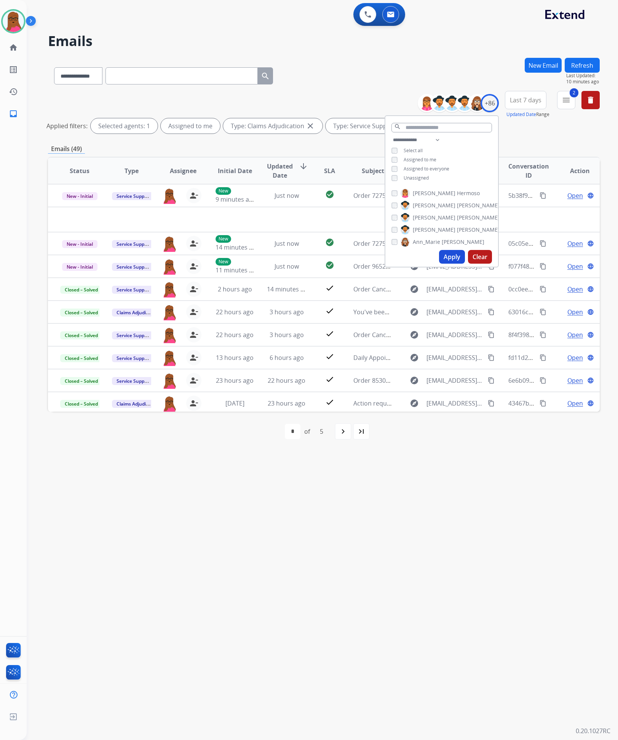
drag, startPoint x: 411, startPoint y: 457, endPoint x: 421, endPoint y: 481, distance: 25.4
click at [413, 459] on div "**********" at bounding box center [313, 383] width 573 height 713
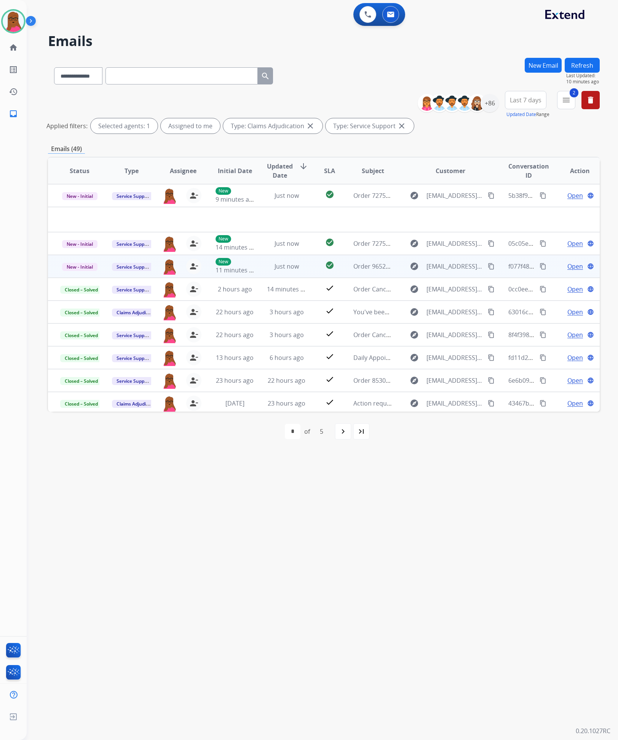
click at [567, 265] on span "Open" at bounding box center [575, 266] width 16 height 9
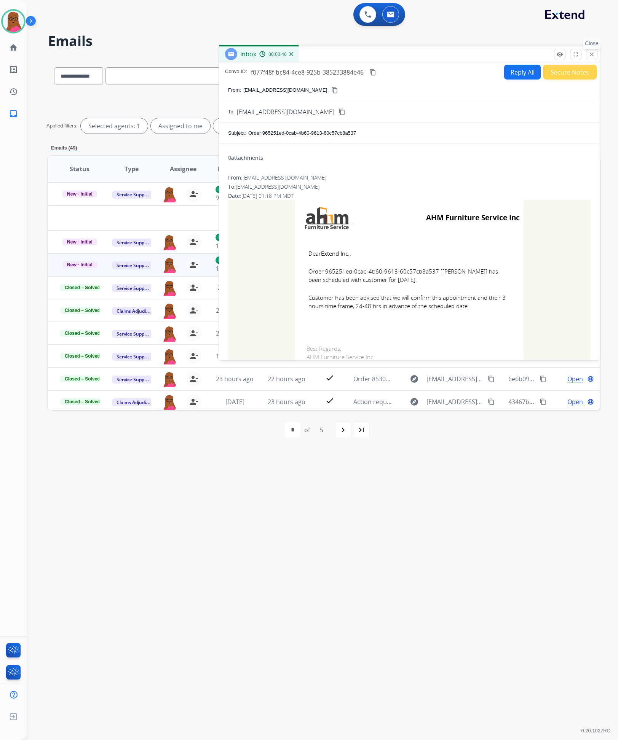
click at [594, 53] on button "close Close" at bounding box center [591, 54] width 11 height 11
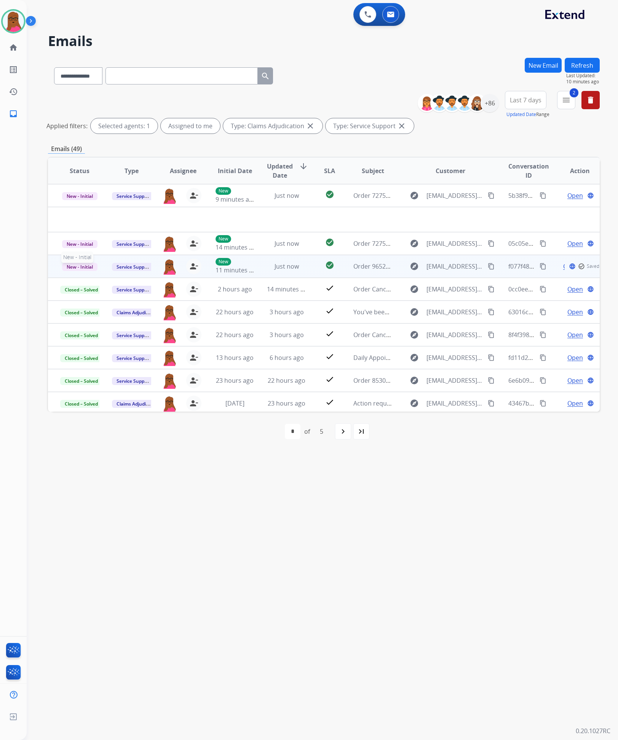
click at [68, 268] on span "New - Initial" at bounding box center [79, 267] width 35 height 8
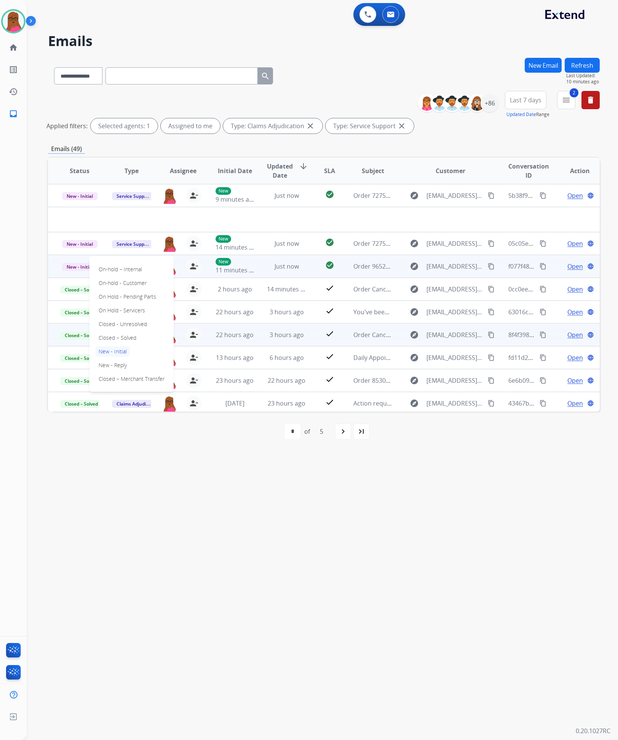
click at [126, 338] on p "Closed – Solved" at bounding box center [118, 338] width 44 height 11
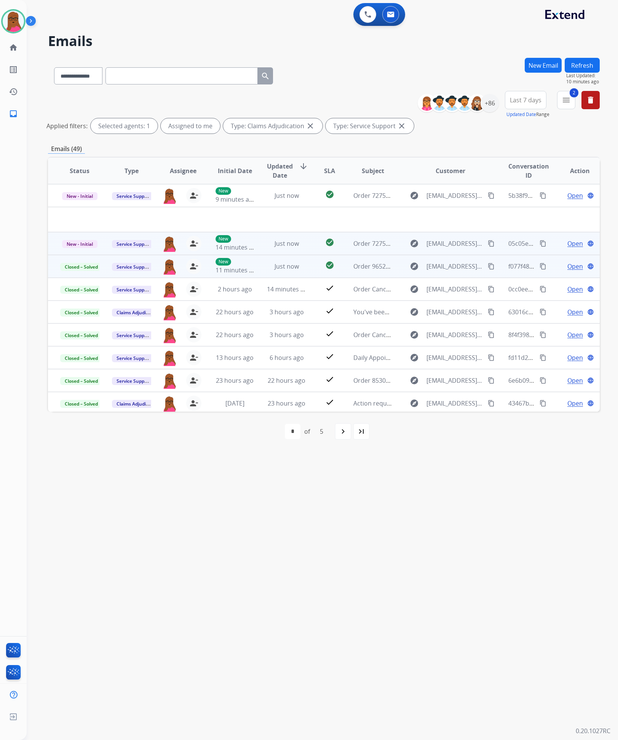
click at [571, 248] on span "Open" at bounding box center [575, 243] width 16 height 9
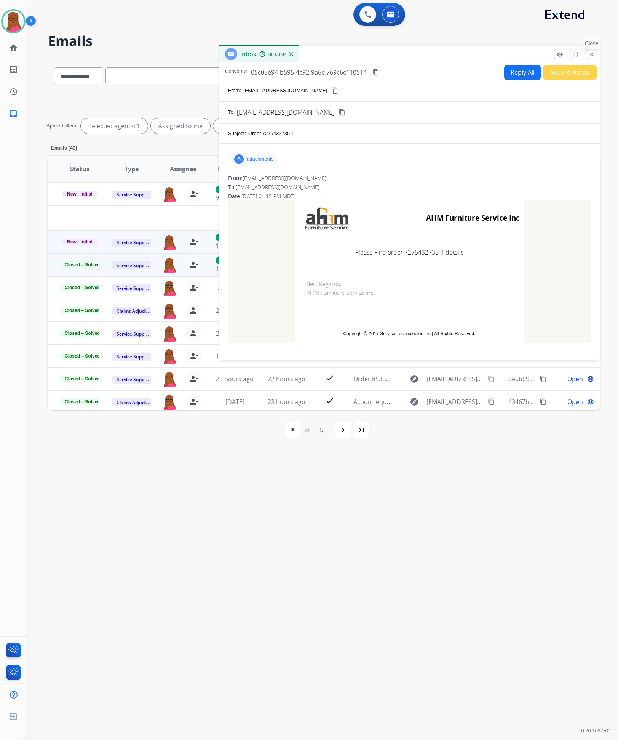
click at [591, 56] on mat-icon "close" at bounding box center [591, 54] width 7 height 7
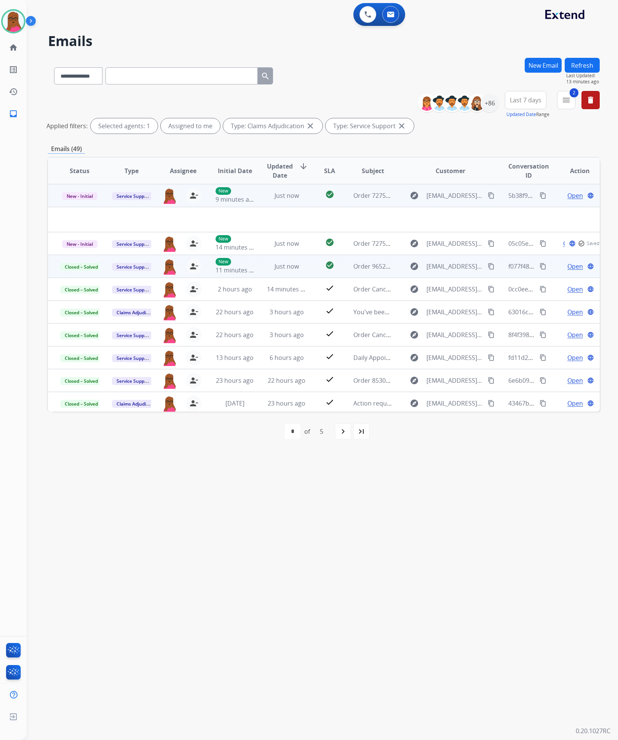
click at [567, 194] on span "Open" at bounding box center [575, 195] width 16 height 9
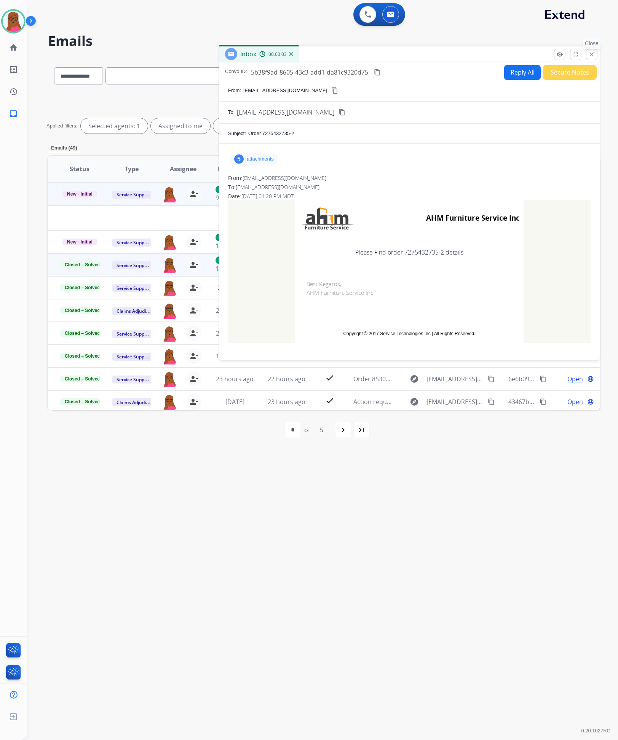
click at [591, 56] on mat-icon "close" at bounding box center [591, 54] width 7 height 7
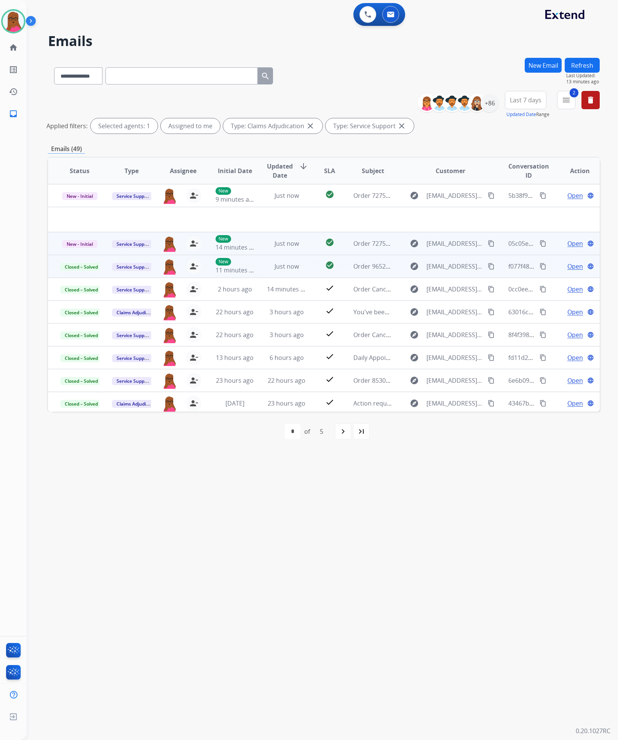
click at [572, 242] on span "Open" at bounding box center [575, 243] width 16 height 9
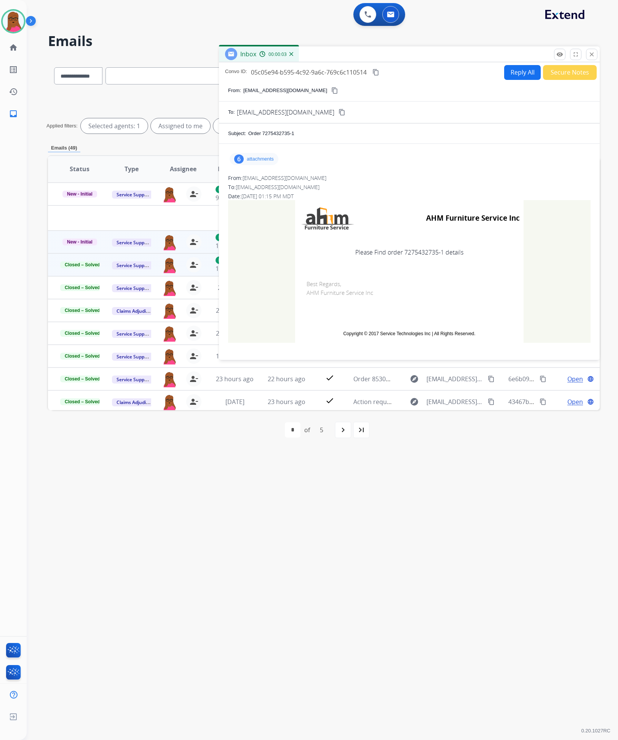
click at [422, 253] on td "Please Find order 7275432735-1 details" at bounding box center [409, 252] width 228 height 32
copy td "7275432735"
click at [594, 54] on button "close Close" at bounding box center [591, 54] width 11 height 11
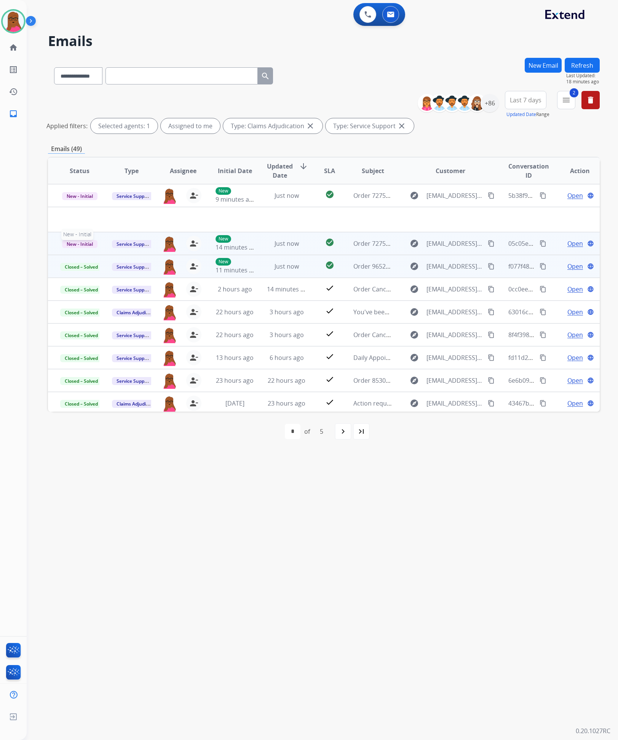
click at [80, 241] on span "New - Initial" at bounding box center [79, 244] width 35 height 8
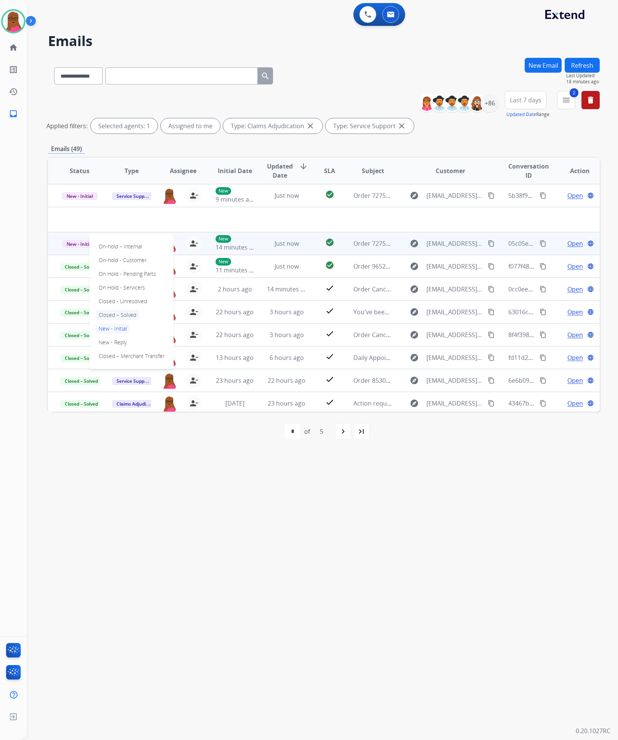
click at [128, 316] on p "Closed – Solved" at bounding box center [118, 315] width 44 height 11
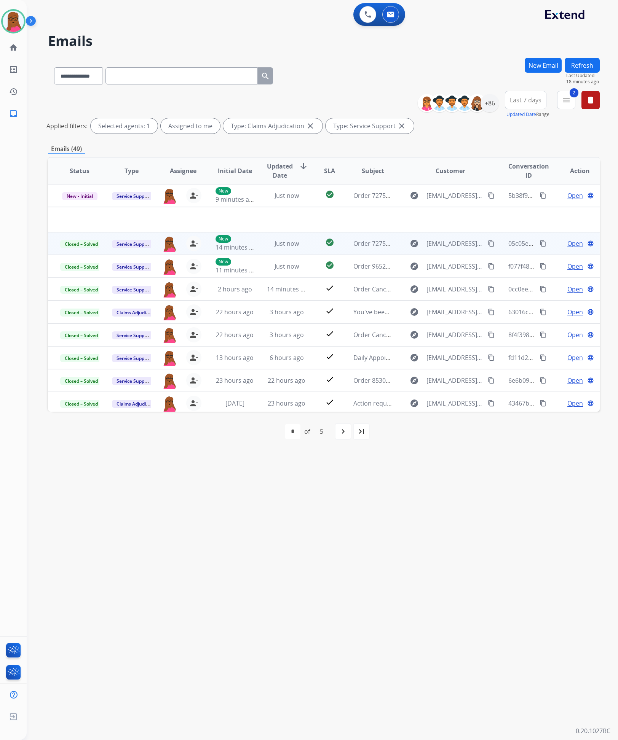
click at [567, 243] on span "Open" at bounding box center [575, 243] width 16 height 9
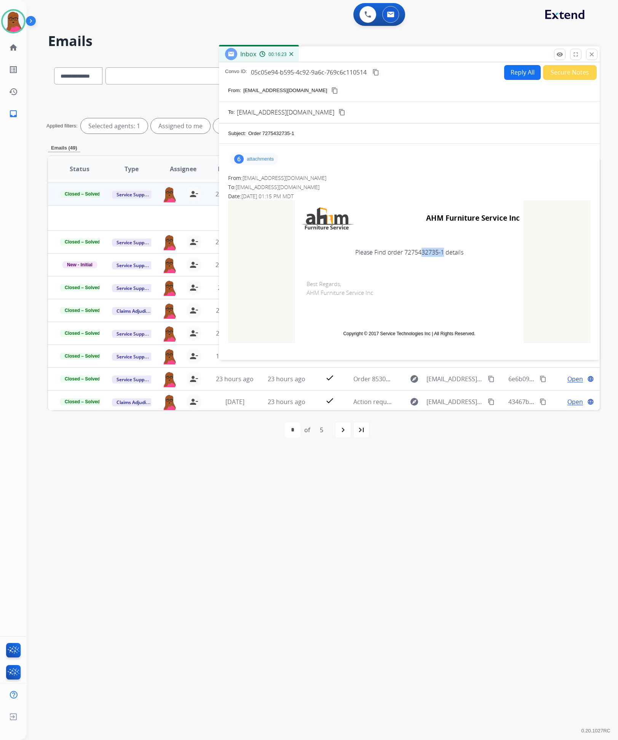
drag, startPoint x: 440, startPoint y: 256, endPoint x: 414, endPoint y: 253, distance: 26.0
click at [414, 253] on td "Please Find order 7275432735-1 details" at bounding box center [409, 252] width 228 height 32
click at [443, 251] on td "Please Find order 7275432735-1 details" at bounding box center [409, 252] width 228 height 32
drag, startPoint x: 441, startPoint y: 252, endPoint x: 401, endPoint y: 253, distance: 40.4
click at [401, 253] on td "Please Find order 7275432735-1 details" at bounding box center [409, 252] width 228 height 32
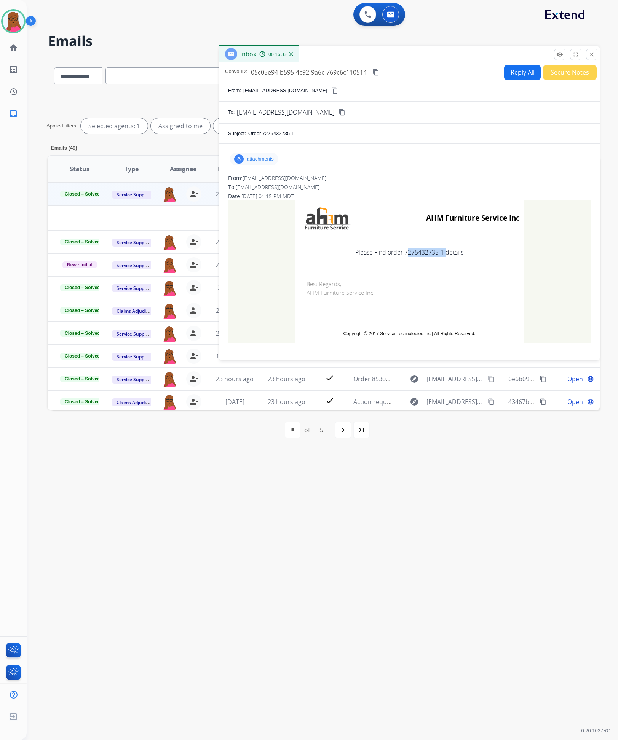
copy td "7275432735-1"
click at [591, 52] on mat-icon "close" at bounding box center [591, 54] width 7 height 7
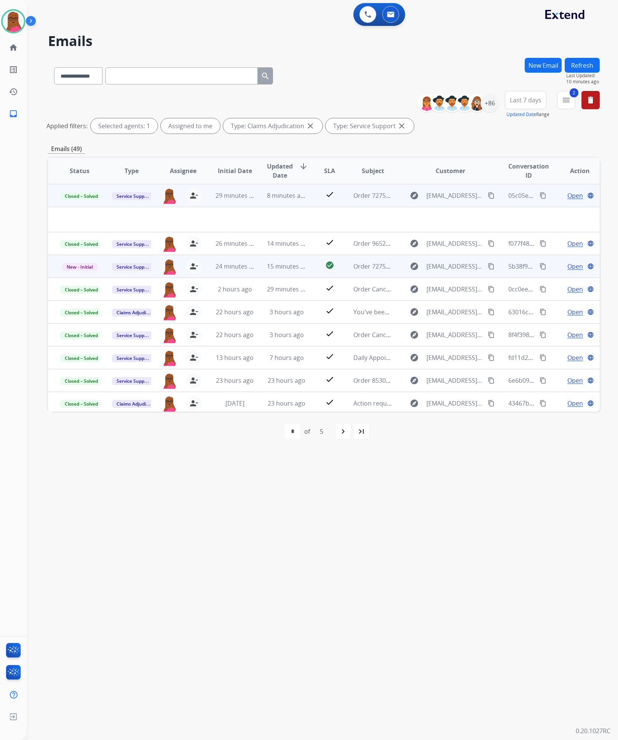
click at [567, 268] on span "Open" at bounding box center [575, 266] width 16 height 9
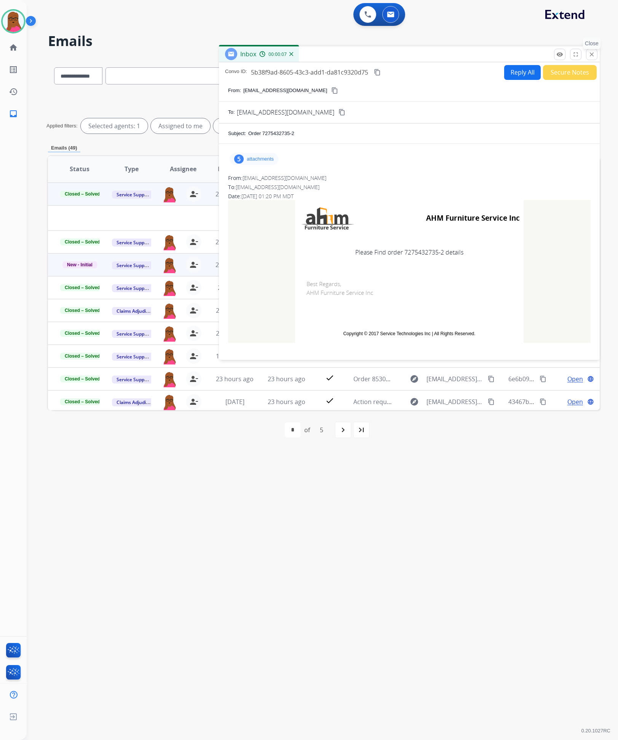
click at [589, 59] on button "close Close" at bounding box center [591, 54] width 11 height 11
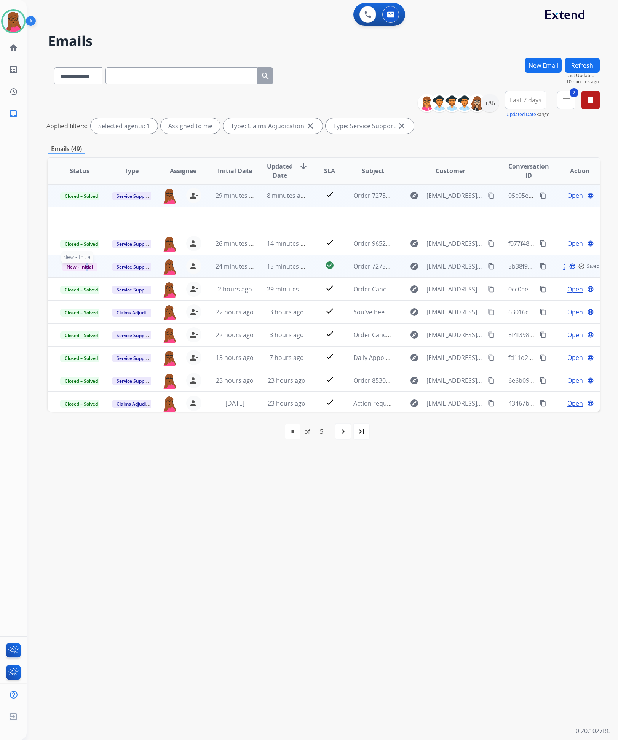
click at [86, 268] on span "New - Initial" at bounding box center [79, 267] width 35 height 8
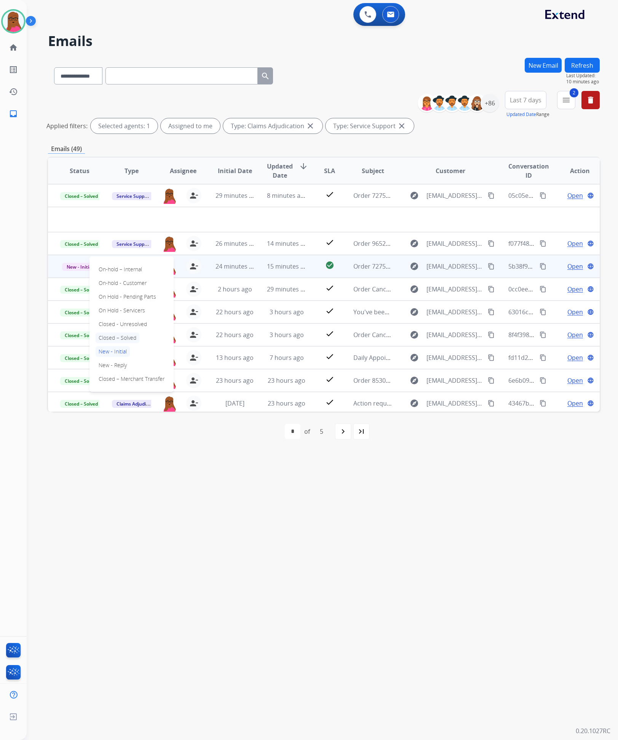
click at [138, 335] on p "Closed – Solved" at bounding box center [118, 338] width 44 height 11
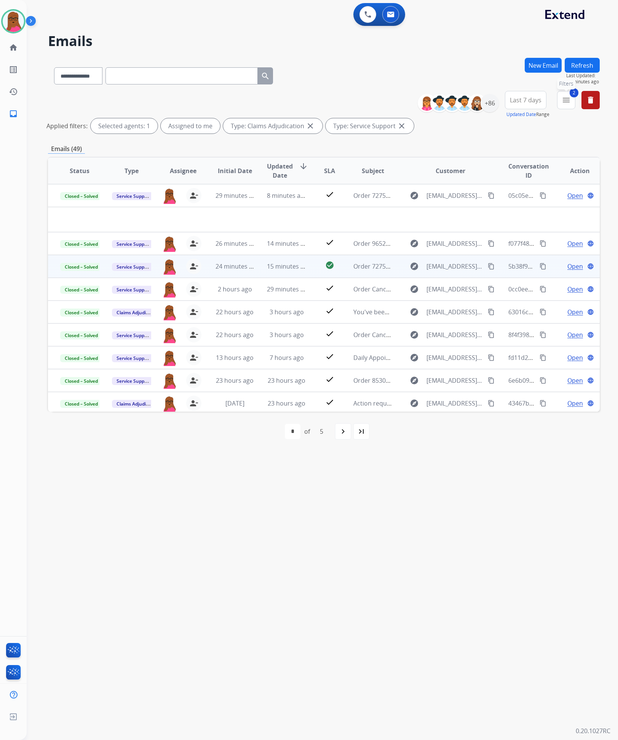
click at [570, 96] on button "2 menu Filters" at bounding box center [566, 100] width 18 height 18
click at [485, 105] on div "+86" at bounding box center [489, 103] width 18 height 18
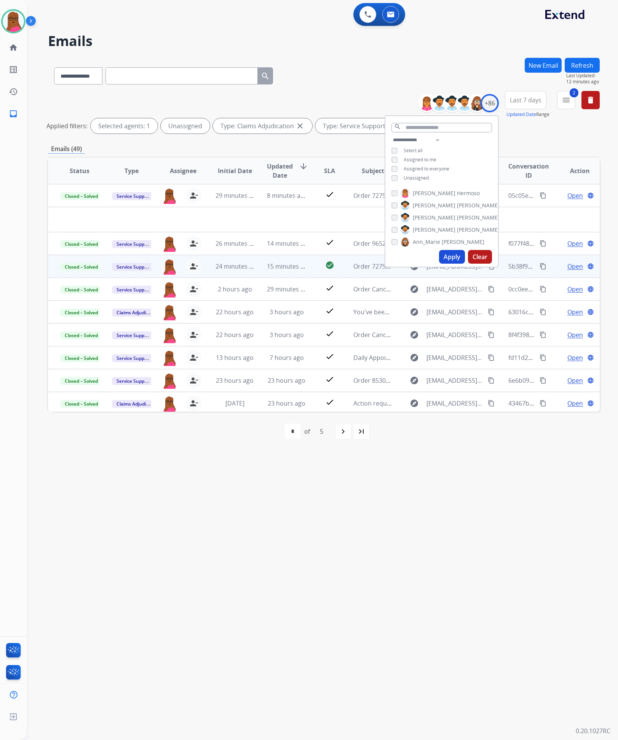
click at [442, 255] on button "Apply" at bounding box center [452, 257] width 26 height 14
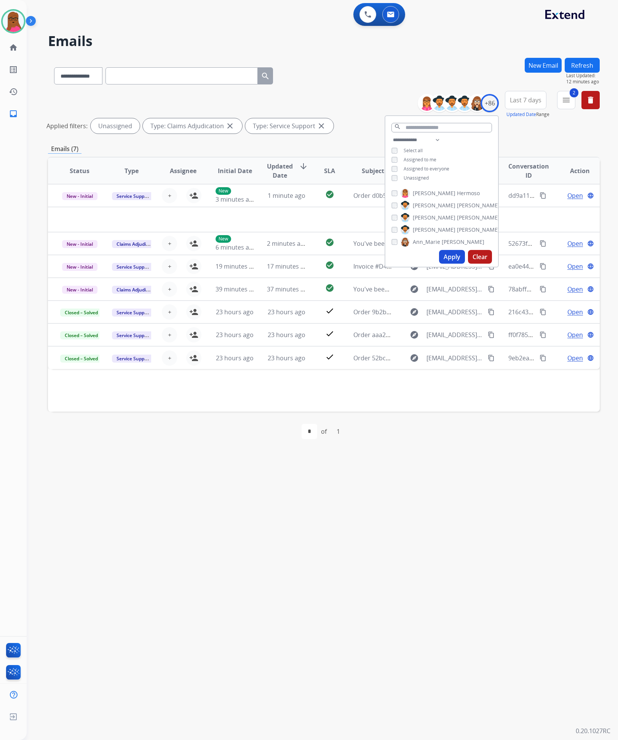
click at [448, 484] on div "**********" at bounding box center [313, 383] width 573 height 713
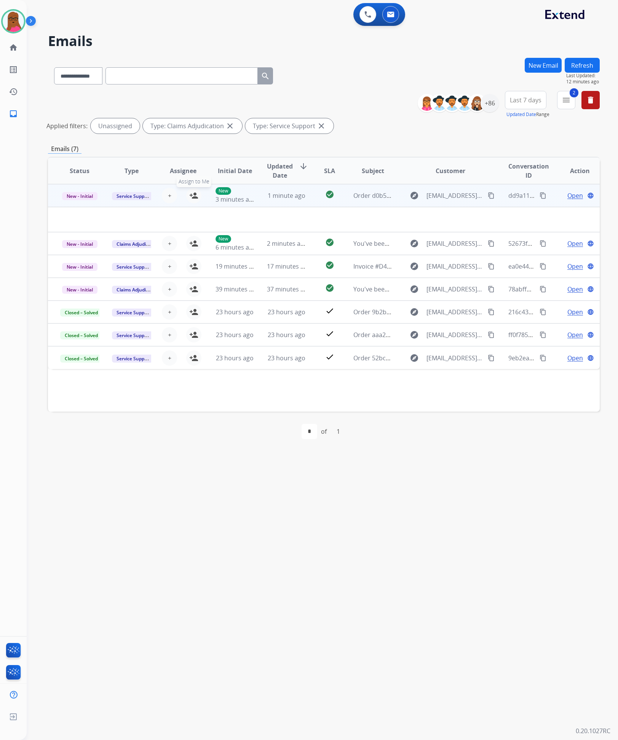
click at [193, 198] on mat-icon "person_add" at bounding box center [193, 195] width 9 height 9
click at [575, 198] on span "Open" at bounding box center [575, 195] width 16 height 9
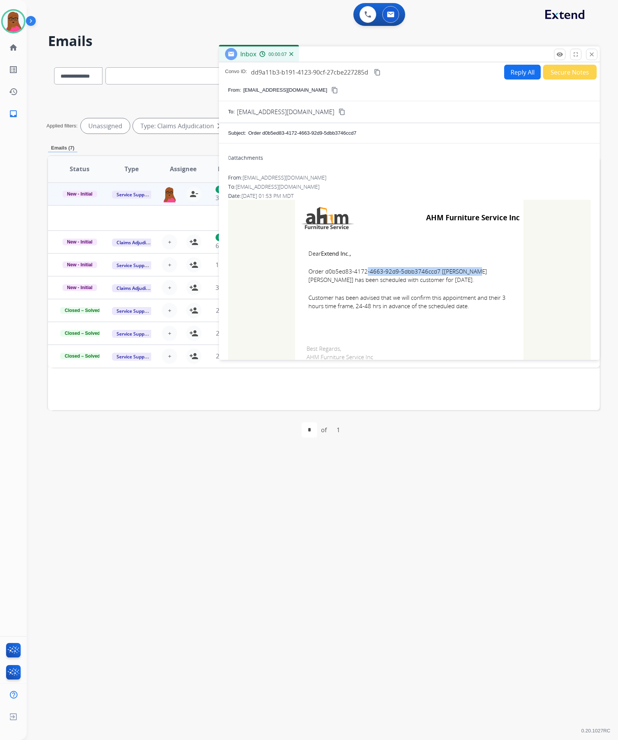
drag, startPoint x: 430, startPoint y: 272, endPoint x: 322, endPoint y: 274, distance: 108.1
click at [322, 274] on span "Order d0b5ed83-4172-4663-92d9-5dbb3746ccd7 [Diana Rodriguez Munoz] has been sch…" at bounding box center [409, 275] width 202 height 17
copy span "d0b5ed83-4172-4663-92d9-5dbb3746ccd7"
drag, startPoint x: 306, startPoint y: 255, endPoint x: 478, endPoint y: 311, distance: 180.2
click at [478, 311] on td "Dear Extend Inc., Order d0b5ed83-4172-4663-92d9-5dbb3746ccd7 [Diana Rodriguez M…" at bounding box center [409, 284] width 228 height 97
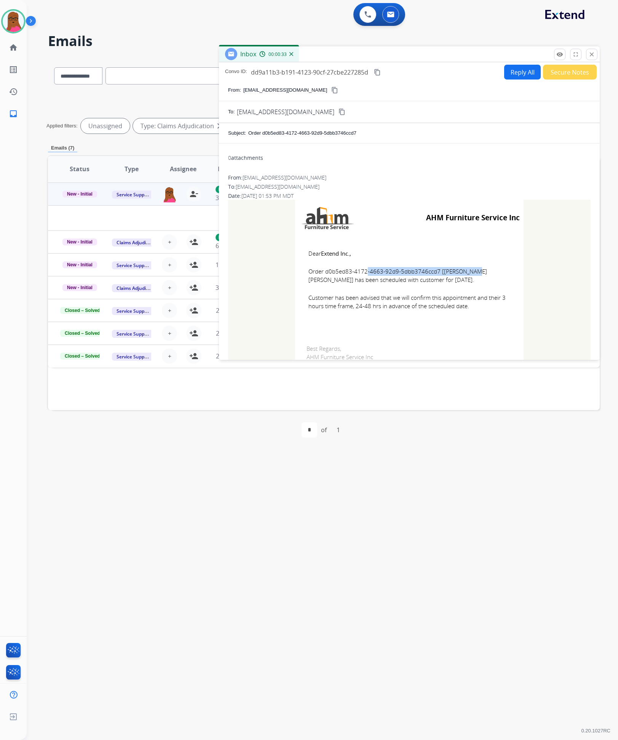
copy td "Dear Extend Inc., Order d0b5ed83-4172-4663-92d9-5dbb3746ccd7 [Diana Rodriguez M…"
click at [589, 57] on button "close Close" at bounding box center [591, 54] width 11 height 11
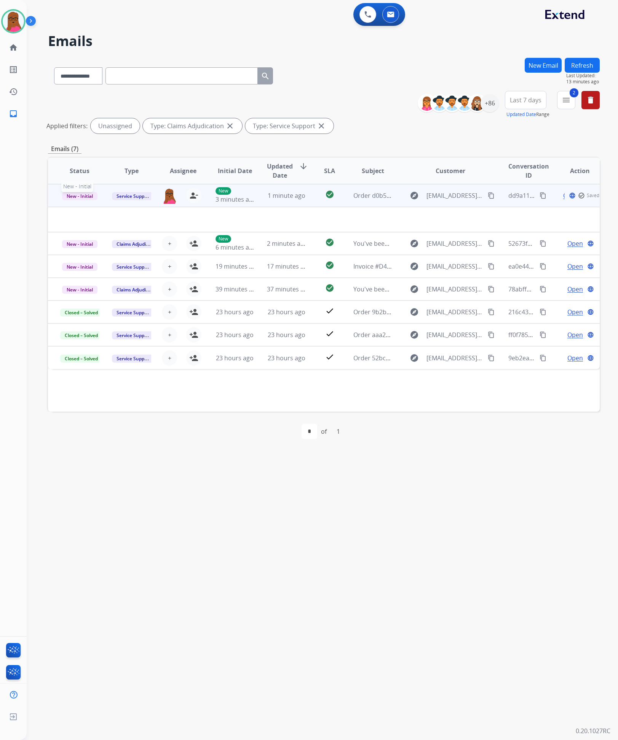
click at [86, 192] on span "New - Initial" at bounding box center [79, 196] width 35 height 8
click at [121, 269] on p "Closed – Solved" at bounding box center [118, 267] width 44 height 11
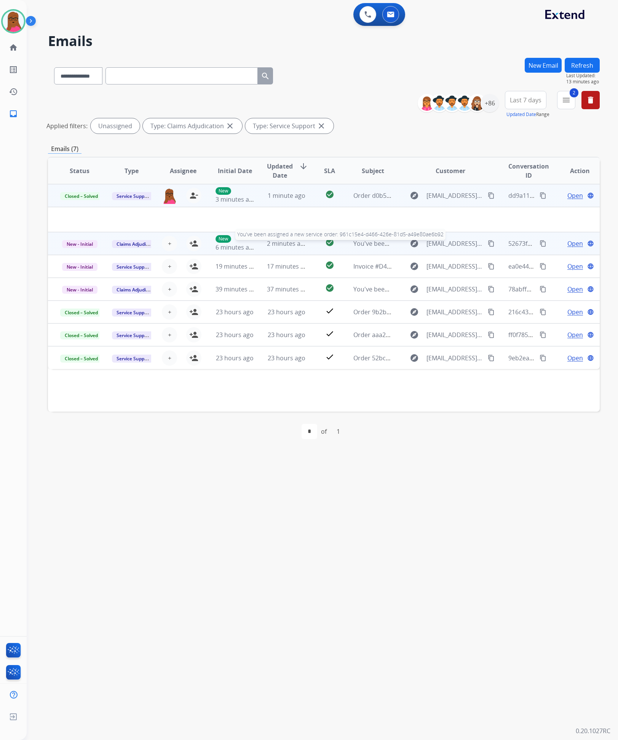
click at [375, 246] on span "You've been assigned a new service order: 961c15e4-d466-426e-81d5-a49e80ae6b92" at bounding box center [473, 243] width 241 height 8
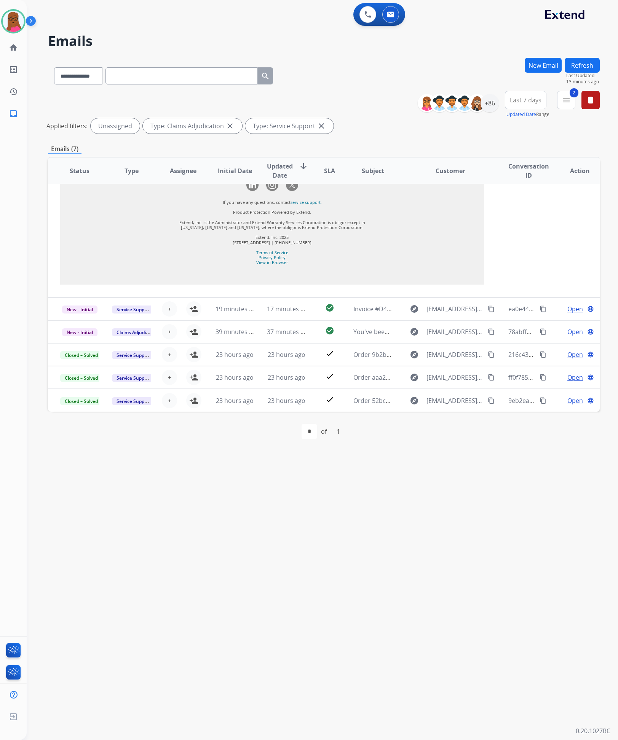
scroll to position [946, 0]
click at [357, 313] on span "Invoice #D43890" at bounding box center [376, 309] width 47 height 8
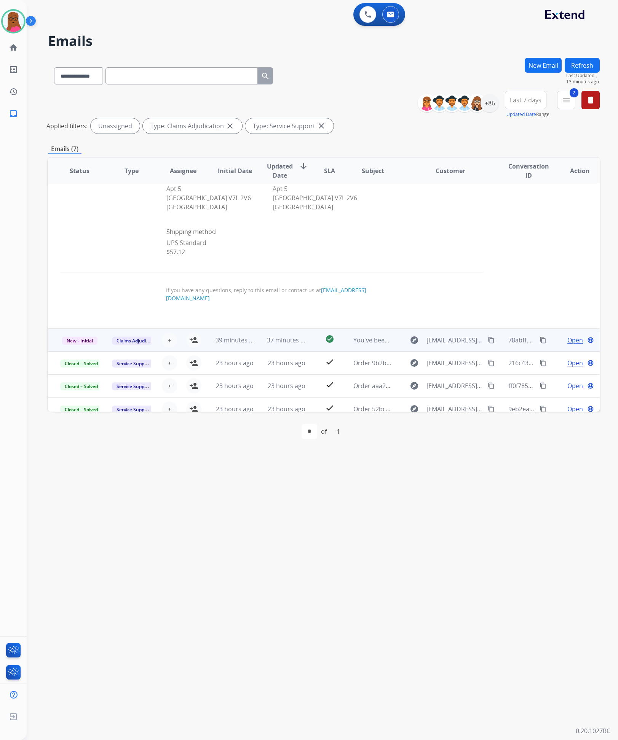
scroll to position [457, 0]
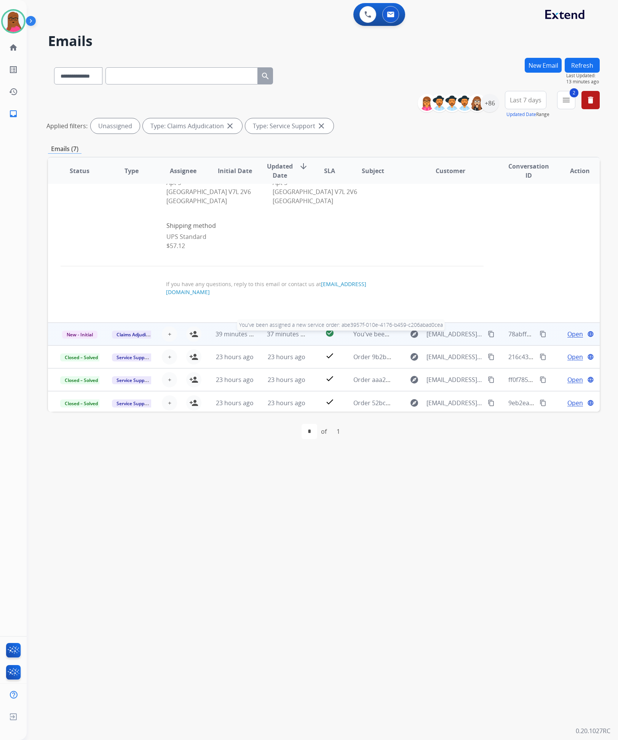
click at [365, 333] on span "You've been assigned a new service order: abe3957f-010e-4176-b459-c206abad0cea" at bounding box center [472, 334] width 239 height 8
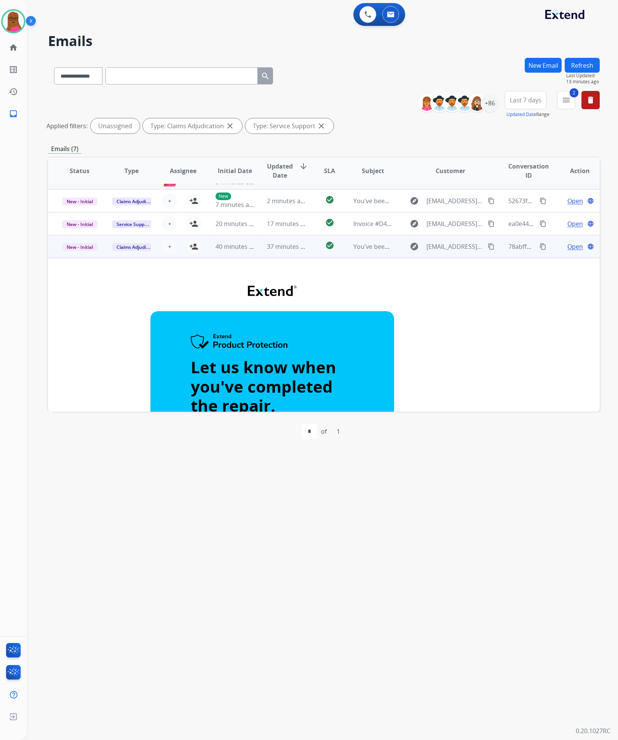
scroll to position [0, 0]
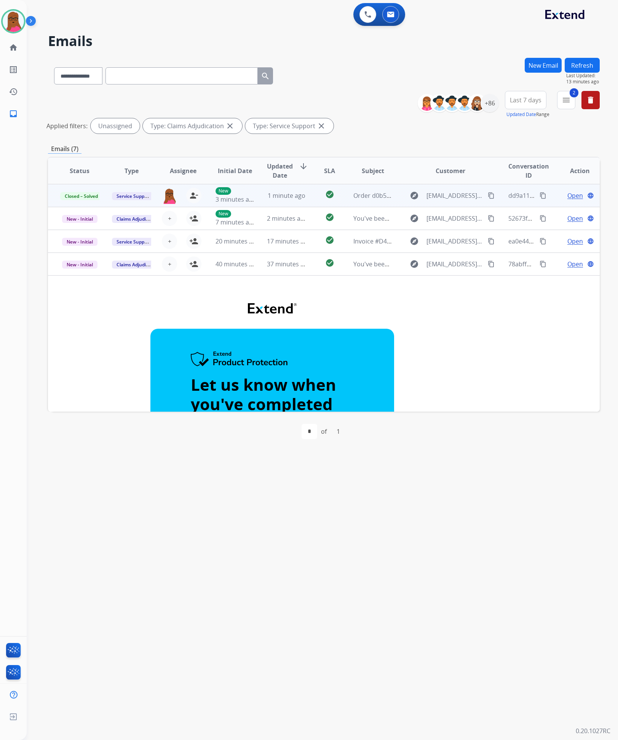
click at [580, 65] on button "Refresh" at bounding box center [581, 65] width 35 height 15
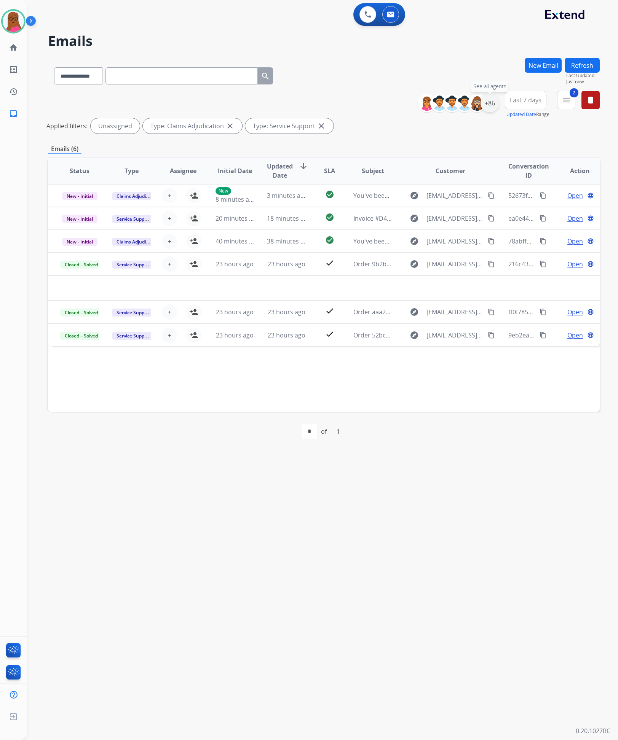
click at [494, 97] on div "+86" at bounding box center [489, 103] width 18 height 18
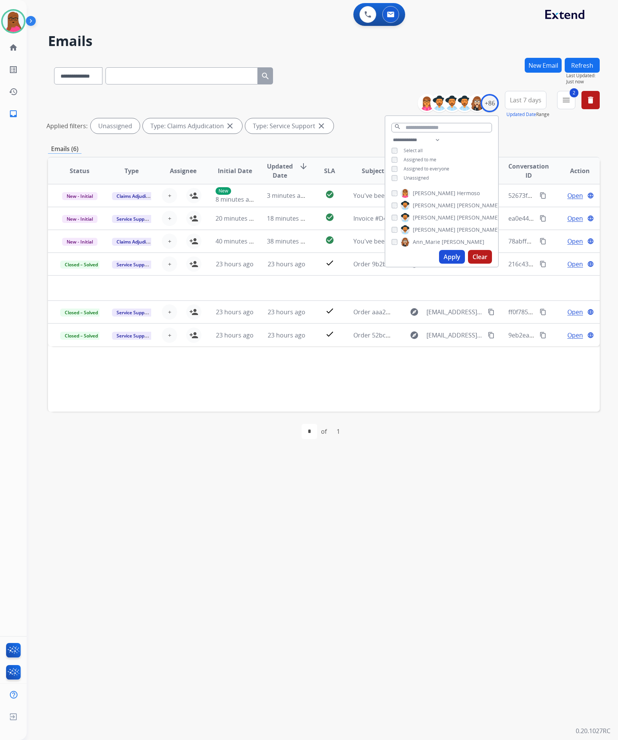
click at [434, 429] on div "first_page navigate_before * of 1 navigate_next last_page" at bounding box center [323, 431] width 551 height 15
click at [589, 98] on mat-icon "delete" at bounding box center [590, 100] width 9 height 9
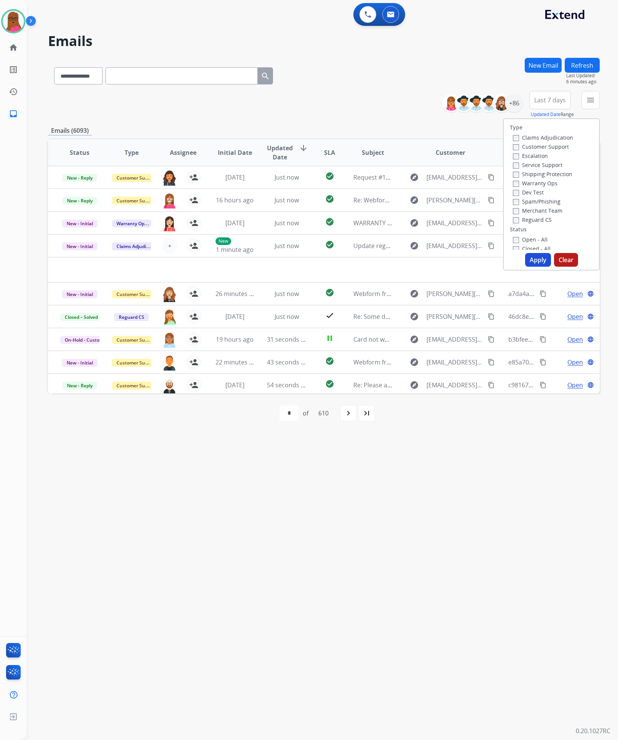
click at [459, 466] on div "**********" at bounding box center [313, 383] width 573 height 713
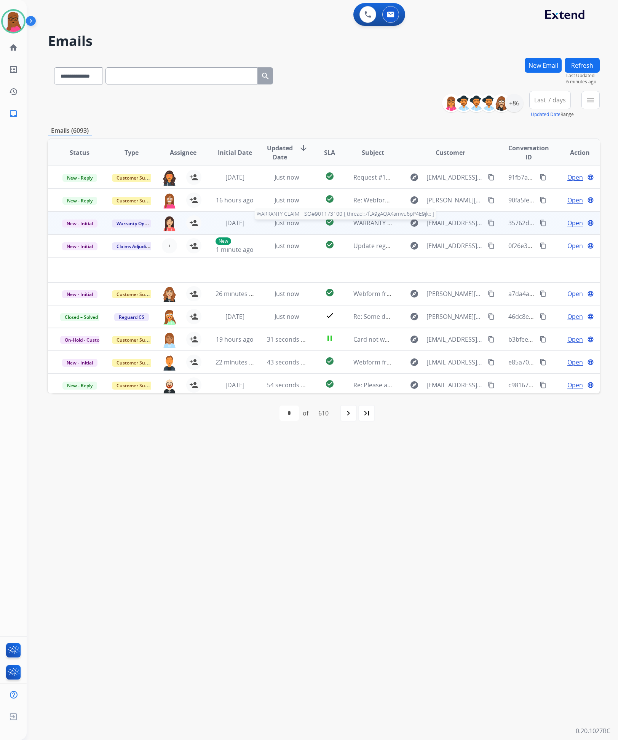
click at [361, 224] on span "WARRANTY CLAIM - SO#901173100 [ thread::7ftA9gAQAXarrwu6pP4E9jk:: ]" at bounding box center [458, 223] width 210 height 8
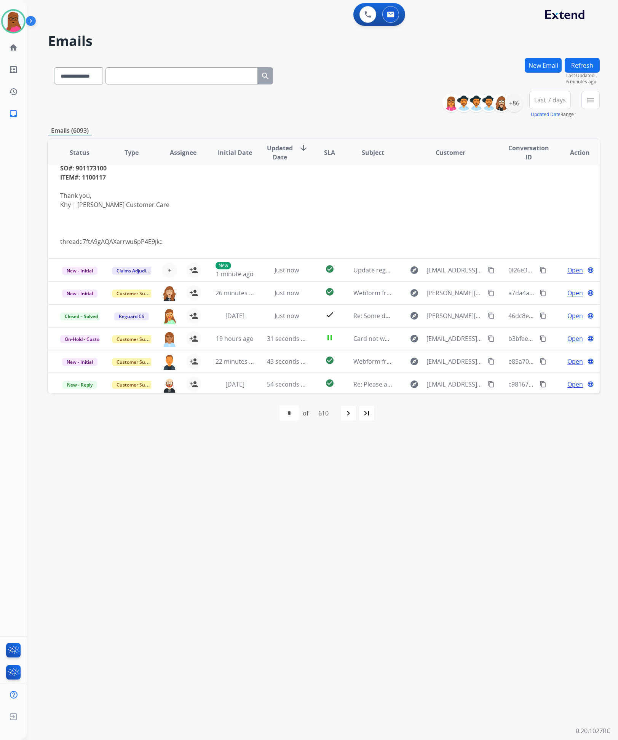
scroll to position [199, 0]
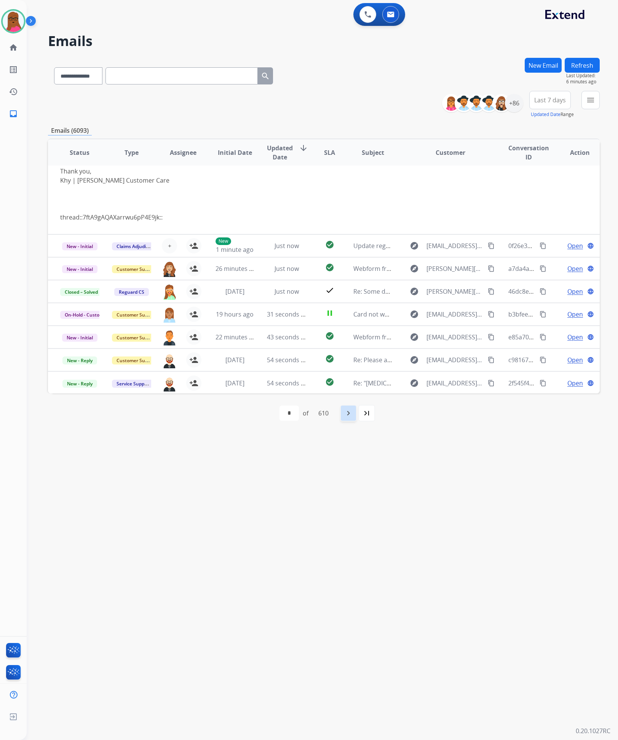
click at [353, 414] on mat-icon "navigate_next" at bounding box center [348, 413] width 9 height 9
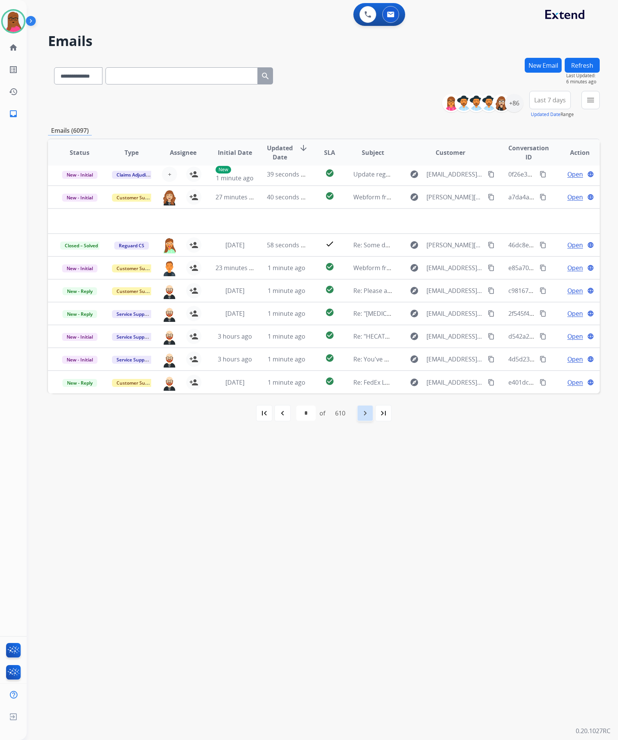
scroll to position [25, 0]
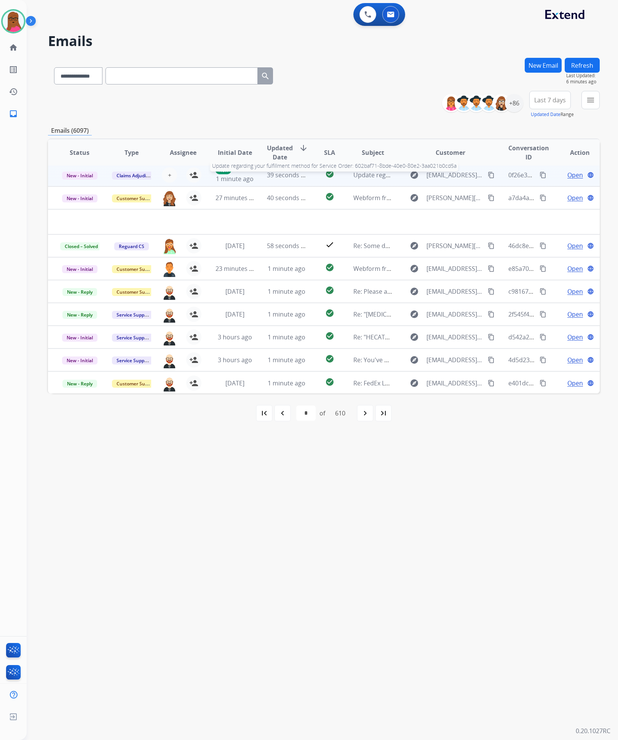
click at [368, 179] on div "Update regarding your fulfillment method for Service Order: 602baf71-8bde-40e0-…" at bounding box center [372, 174] width 39 height 9
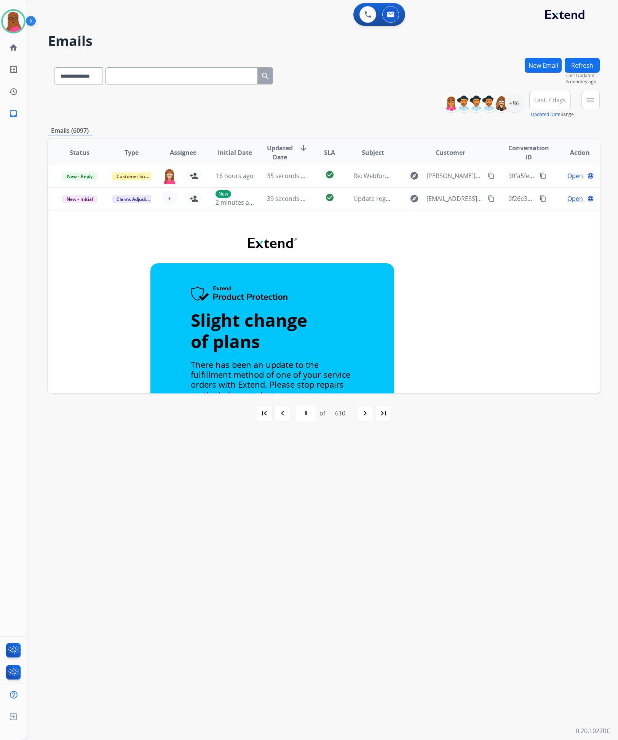
scroll to position [0, 0]
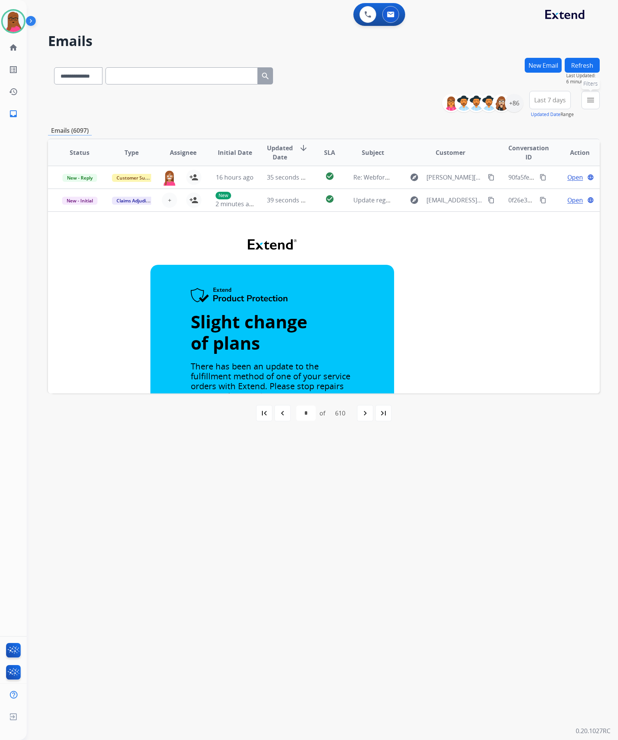
click at [594, 99] on mat-icon "menu" at bounding box center [590, 100] width 9 height 9
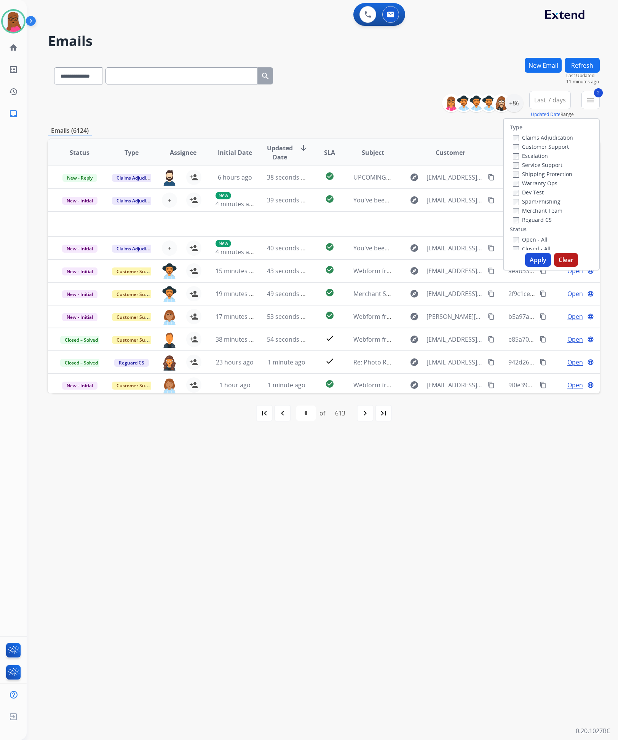
click at [530, 257] on button "Apply" at bounding box center [538, 260] width 26 height 14
select select "*"
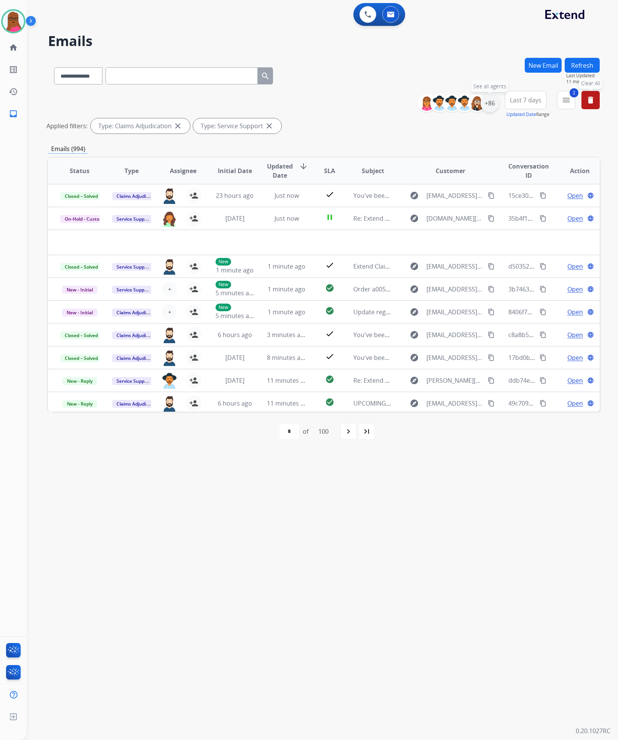
click at [493, 104] on div "+86" at bounding box center [489, 103] width 18 height 18
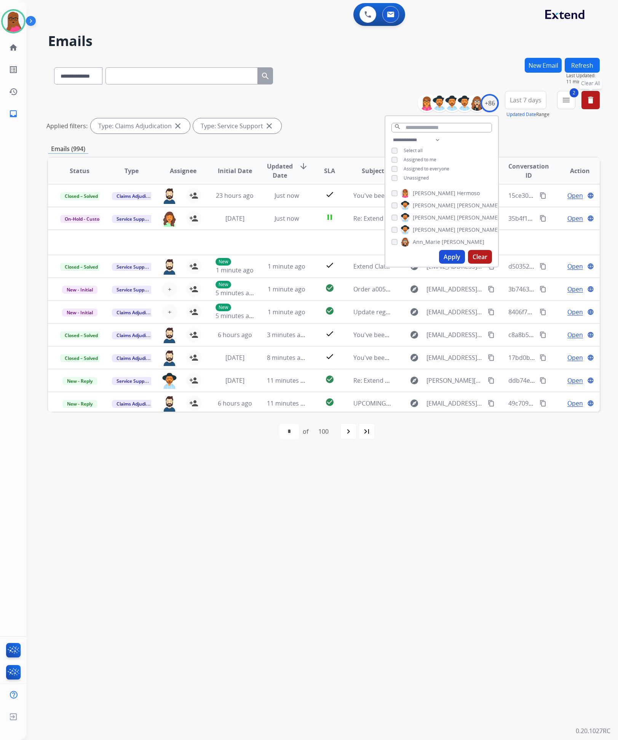
click at [399, 157] on div "Assigned to me" at bounding box center [413, 160] width 45 height 6
click at [396, 159] on div "Assigned to me" at bounding box center [413, 160] width 45 height 6
click at [454, 258] on button "Apply" at bounding box center [452, 257] width 26 height 14
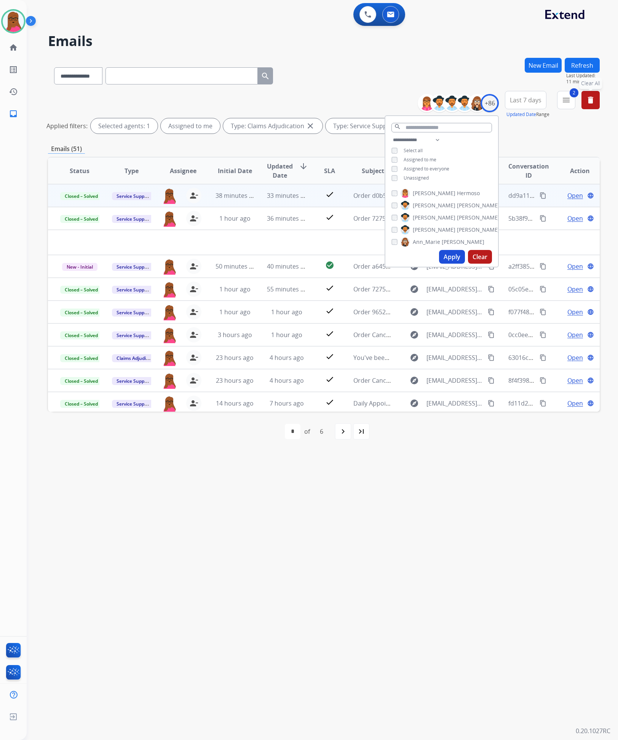
click at [453, 526] on div "**********" at bounding box center [313, 383] width 573 height 713
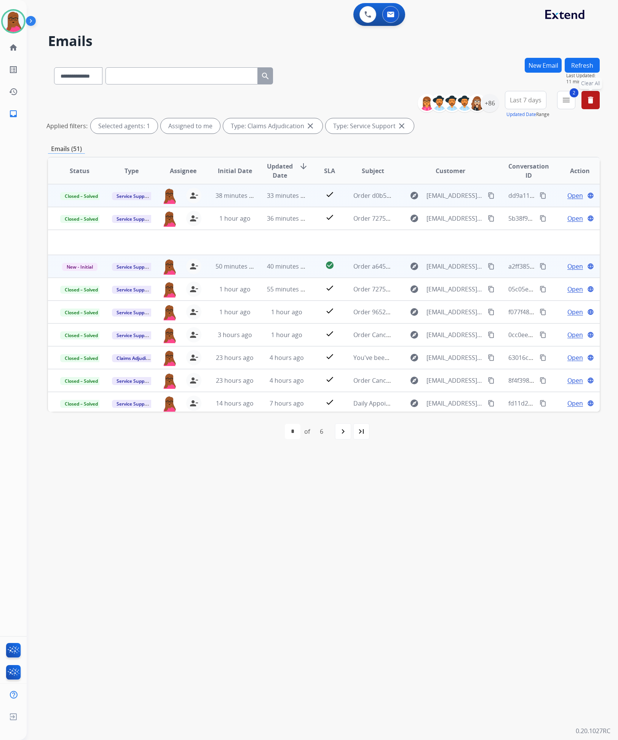
click at [569, 268] on span "Open" at bounding box center [575, 266] width 16 height 9
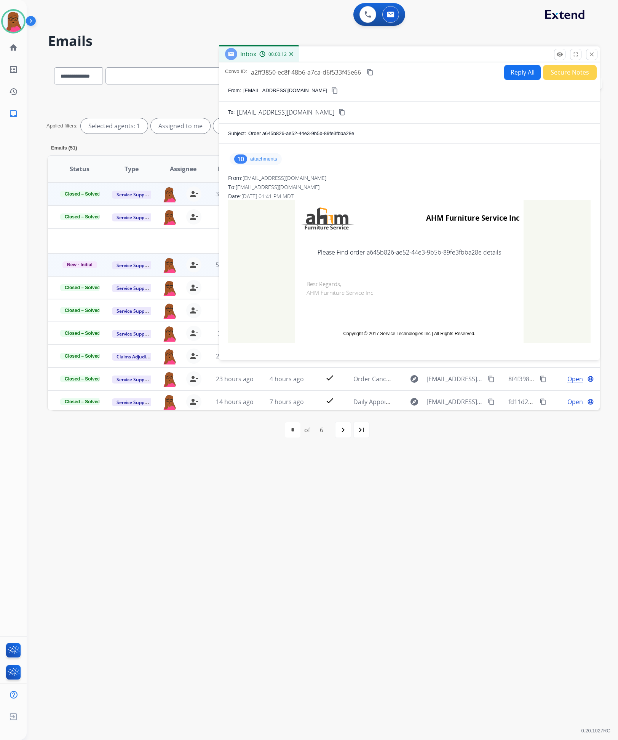
click at [263, 160] on p "attachments" at bounding box center [263, 159] width 27 height 6
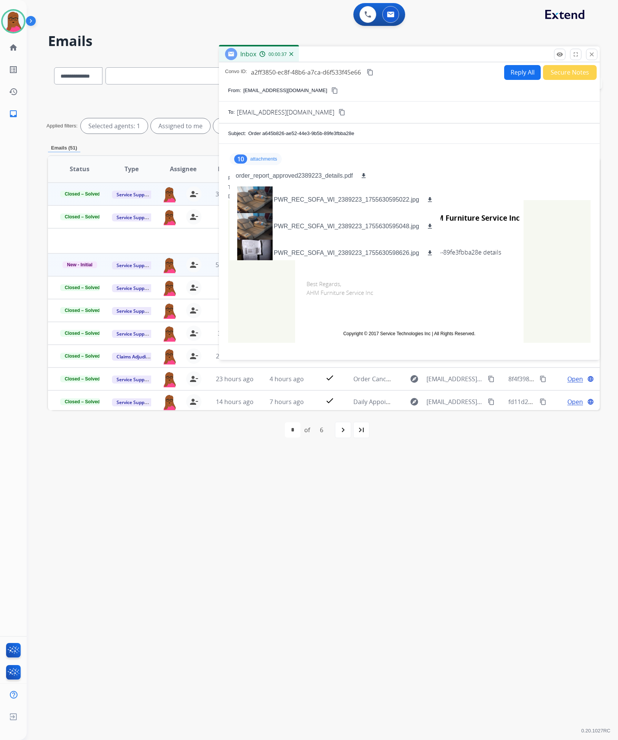
click at [490, 272] on td "Best Regards, AHM Furniture Service Inc" at bounding box center [409, 295] width 228 height 54
click at [479, 264] on td "Please Find order a645b826-ae52-44e3-9b5b-89fe3fbba28e details" at bounding box center [409, 252] width 228 height 32
click at [265, 161] on p "attachments" at bounding box center [263, 159] width 27 height 6
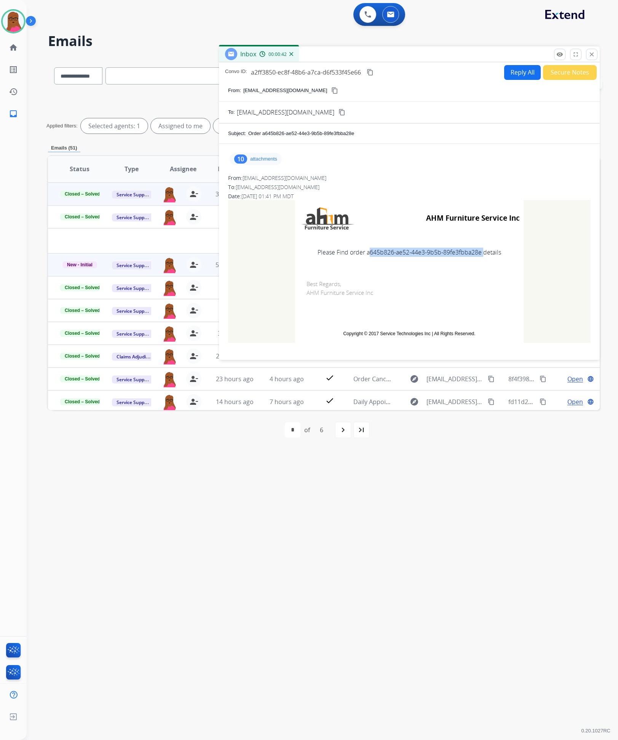
drag, startPoint x: 479, startPoint y: 254, endPoint x: 365, endPoint y: 259, distance: 114.3
click at [365, 259] on td "Please Find order a645b826-ae52-44e3-9b5b-89fe3fbba28e details" at bounding box center [409, 252] width 228 height 32
copy td "a645b826-ae52-44e3-9b5b-89fe3fbba28e"
click at [589, 56] on mat-icon "close" at bounding box center [591, 54] width 7 height 7
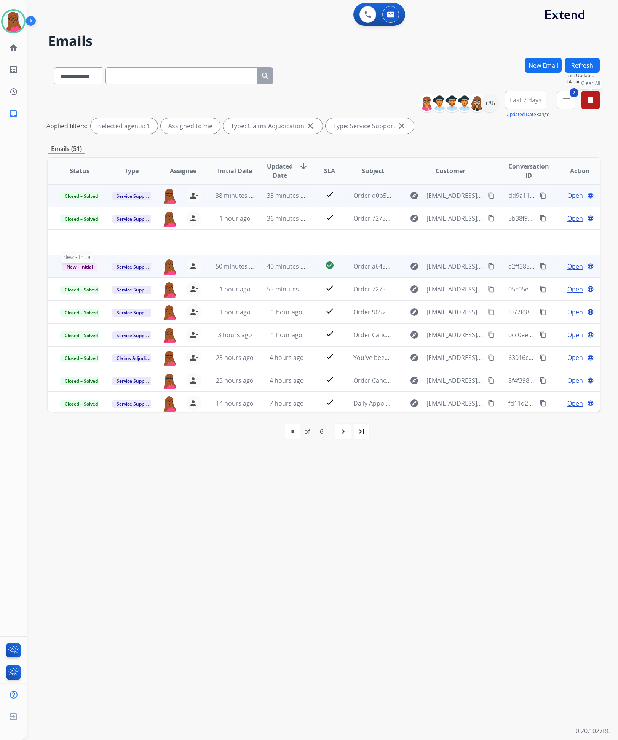
click at [83, 265] on span "New - Initial" at bounding box center [79, 267] width 35 height 8
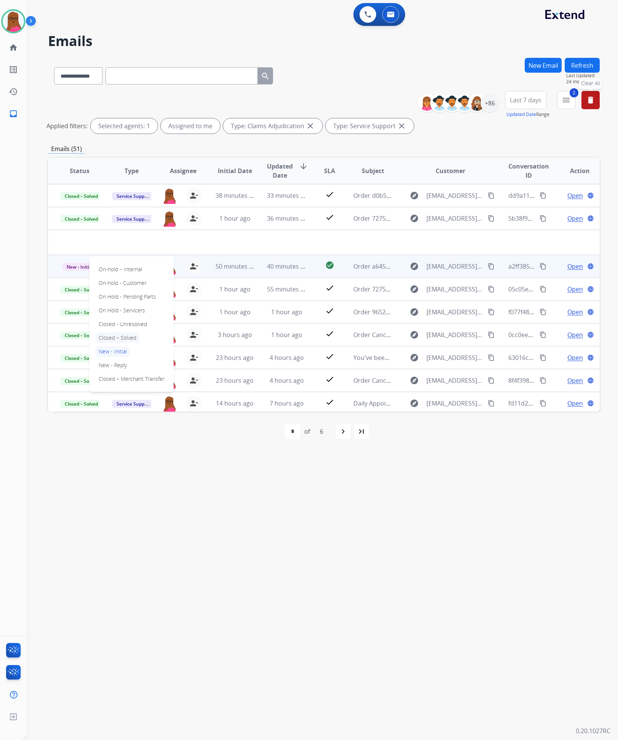
click at [123, 338] on p "Closed – Solved" at bounding box center [118, 338] width 44 height 11
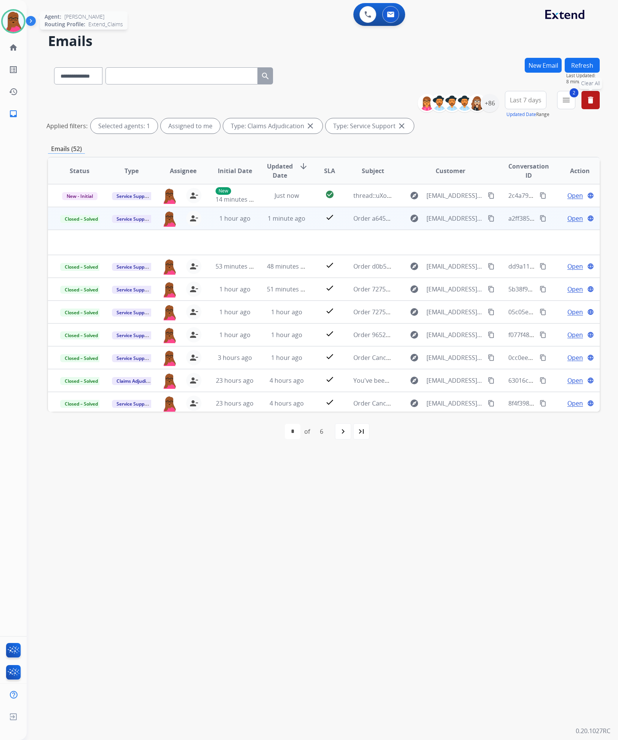
click at [8, 23] on img at bounding box center [13, 21] width 21 height 21
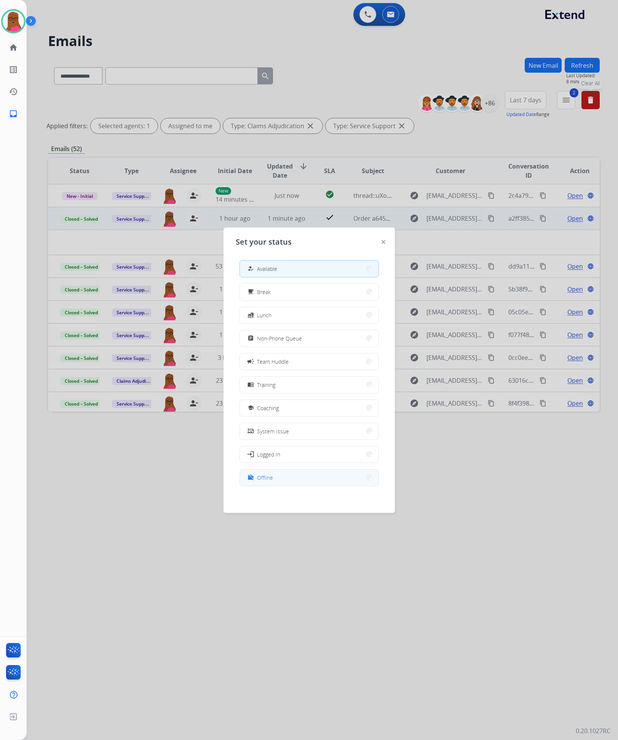
click at [284, 479] on button "work_off Offline" at bounding box center [309, 478] width 139 height 16
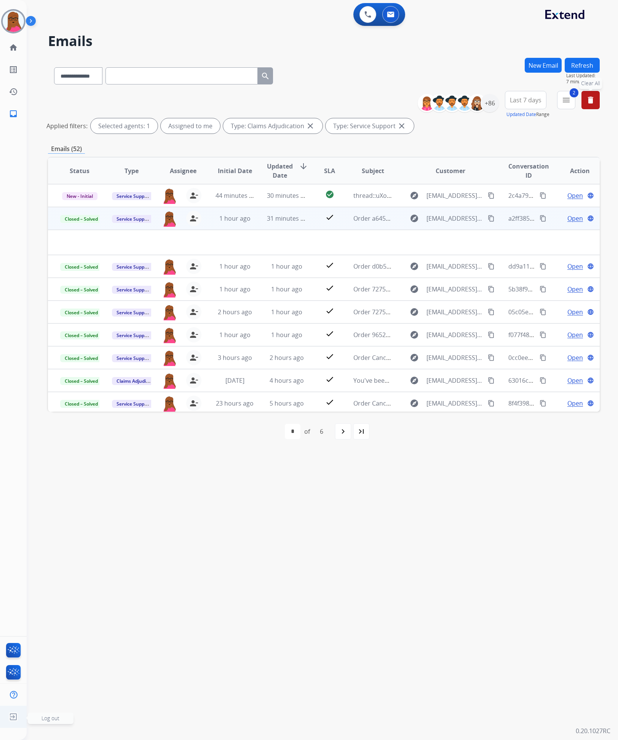
click at [8, 716] on img at bounding box center [13, 717] width 14 height 14
